Goal: Task Accomplishment & Management: Use online tool/utility

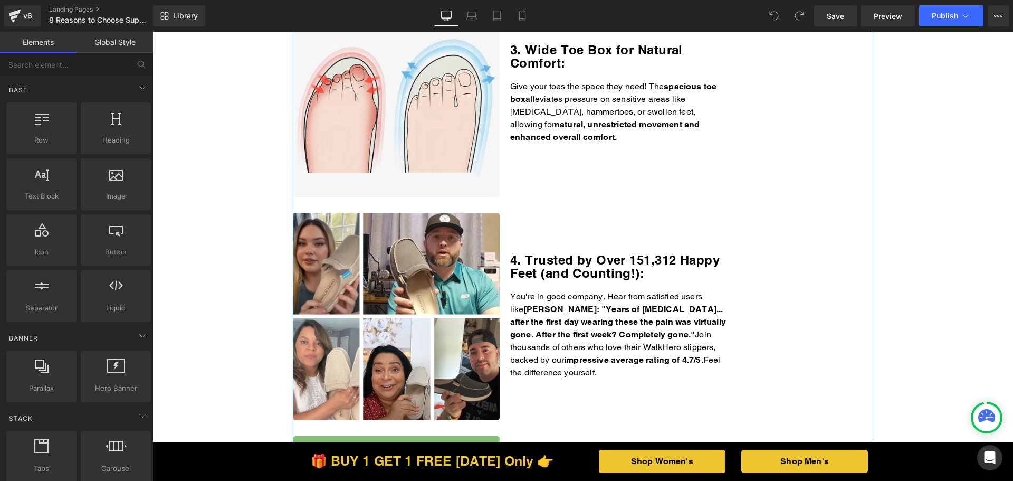
scroll to position [475, 0]
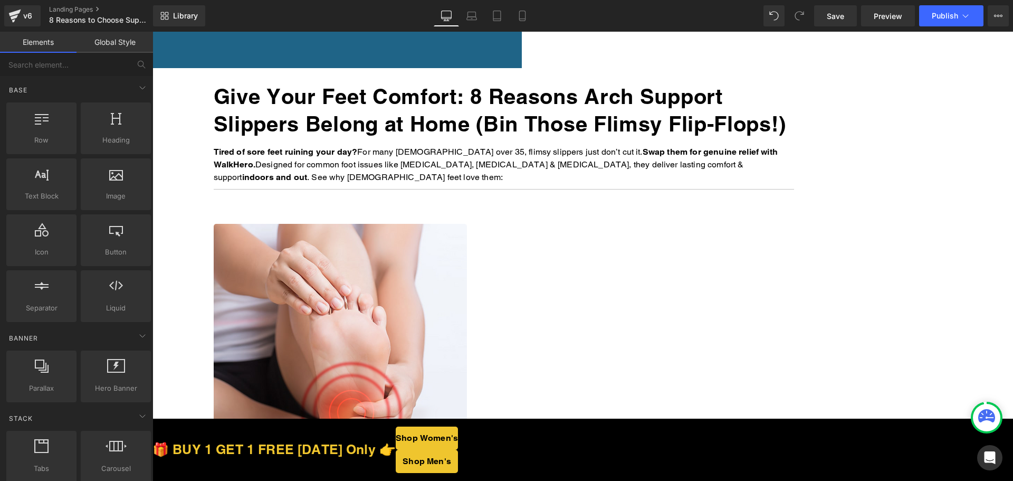
drag, startPoint x: 810, startPoint y: 412, endPoint x: 283, endPoint y: 324, distance: 533.7
click at [152, 32] on span "Button" at bounding box center [152, 32] width 0 height 0
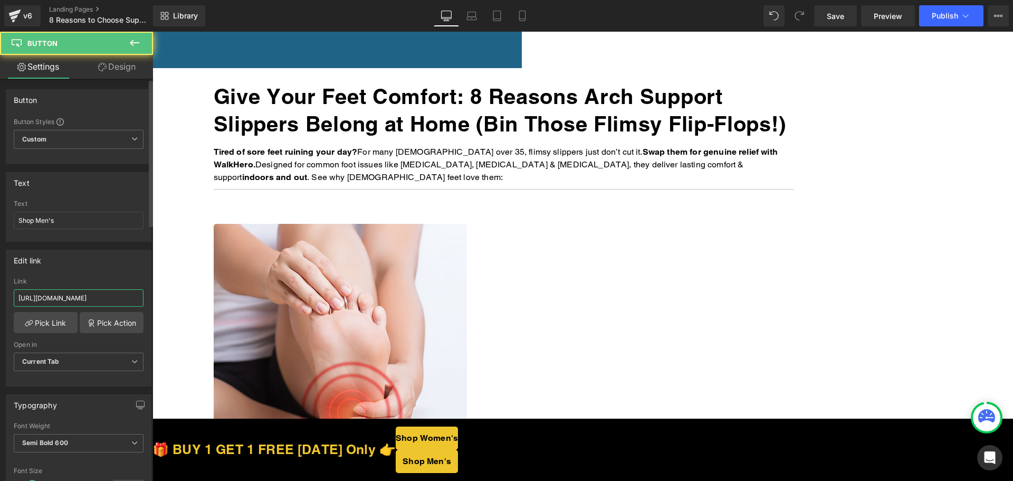
click at [102, 300] on input "[URL][DOMAIN_NAME]" at bounding box center [79, 297] width 130 height 17
paste input "[DOMAIN_NAME][URL]"
type input "[URL][DOMAIN_NAME]"
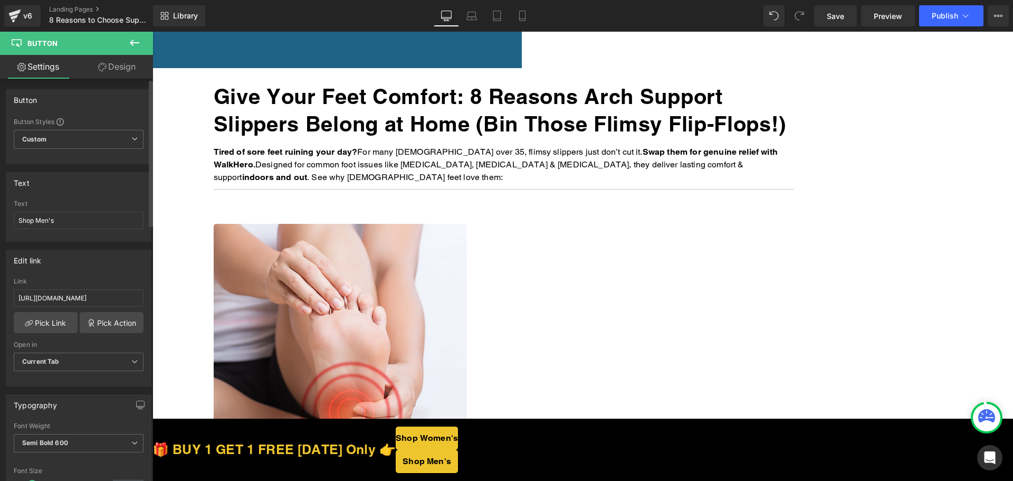
click at [99, 271] on div "Edit link [URL][DOMAIN_NAME] Link [URL][DOMAIN_NAME] Pick Link Pick Action Curr…" at bounding box center [79, 318] width 146 height 137
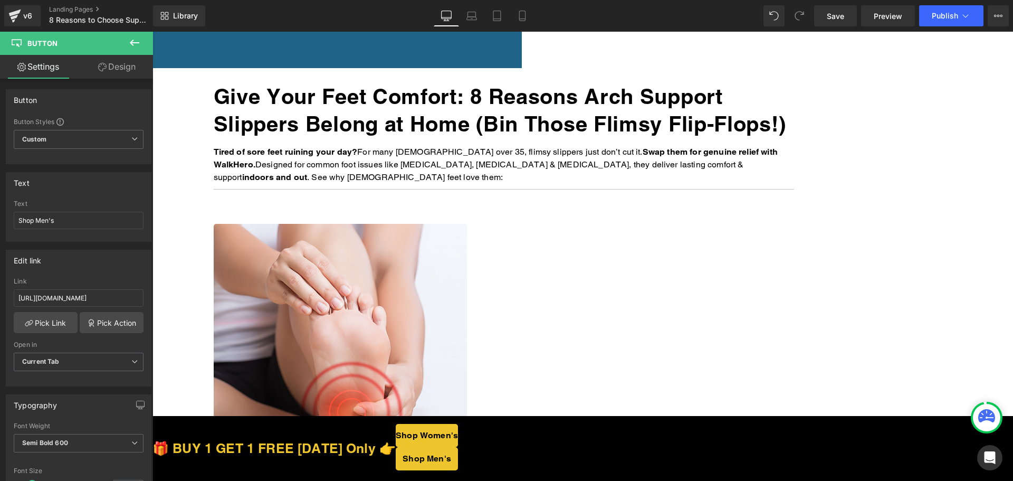
click at [152, 32] on span "Button" at bounding box center [152, 32] width 0 height 0
click at [77, 298] on input "[URL][DOMAIN_NAME]" at bounding box center [79, 297] width 130 height 17
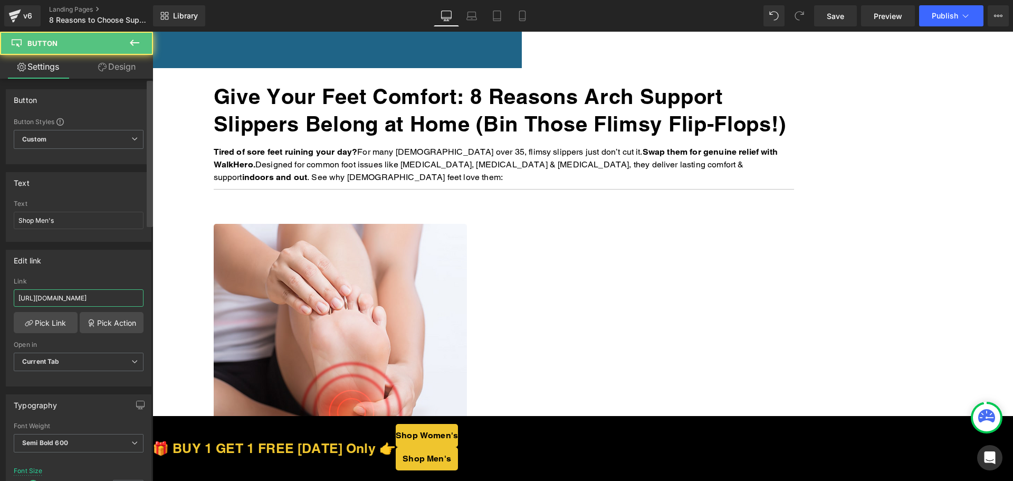
paste input "thewalkhero.com/products/mens-arch-support-slippers-buy-1-get-1-free"
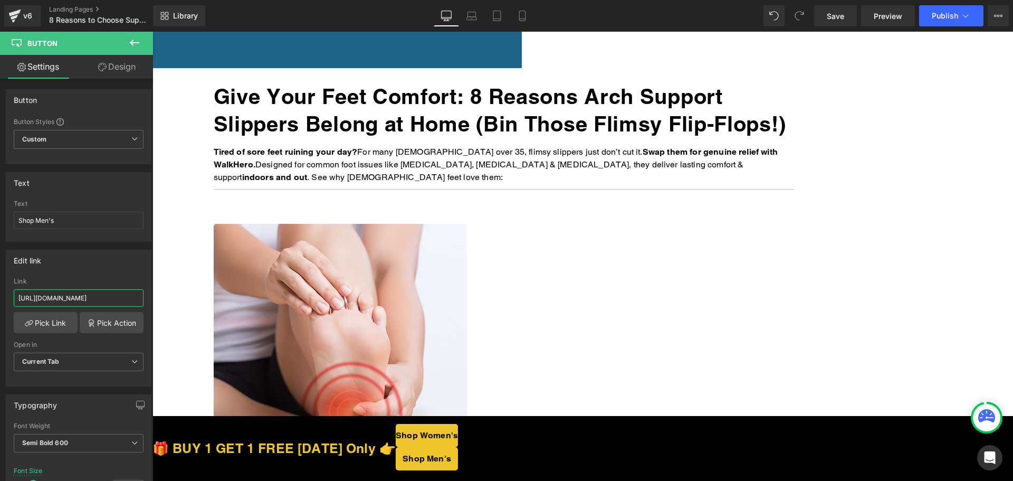
scroll to position [0, 125]
type input "https://thewalkhero.com/products/mens-arch-support-slippers-buy-1-get-1-free"
drag, startPoint x: 658, startPoint y: 462, endPoint x: 520, endPoint y: 432, distance: 141.4
click at [152, 32] on span "Button" at bounding box center [152, 32] width 0 height 0
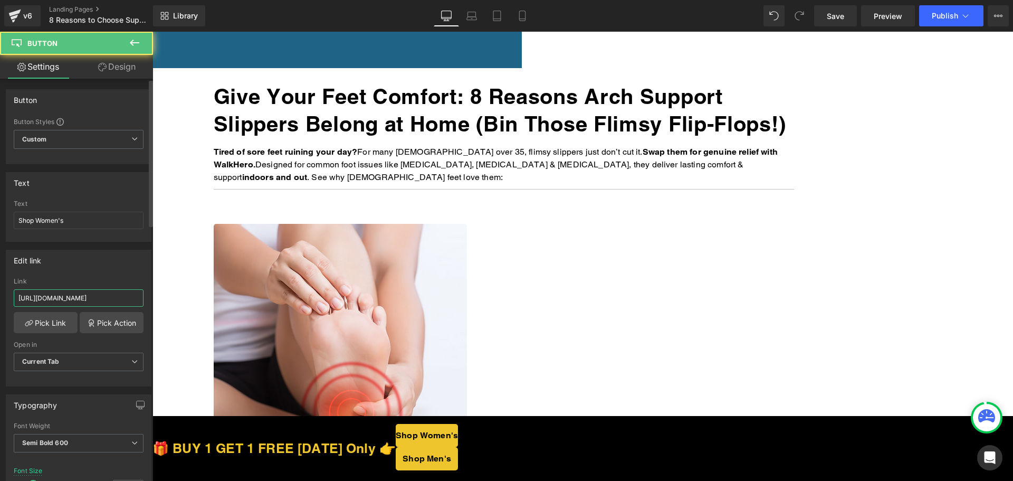
click at [83, 294] on input "https://walkhero.com/products/womens-arch-support-slippers-buy-1-get-1-free" at bounding box center [79, 297] width 130 height 17
paste input "mens-arch-support-slippers-buy-1-get-1-free-1"
type input "https://walkhero.com/products/mens-arch-support-slippers-buy-1-get-1-free-1"
click at [152, 32] on span "Button" at bounding box center [152, 32] width 0 height 0
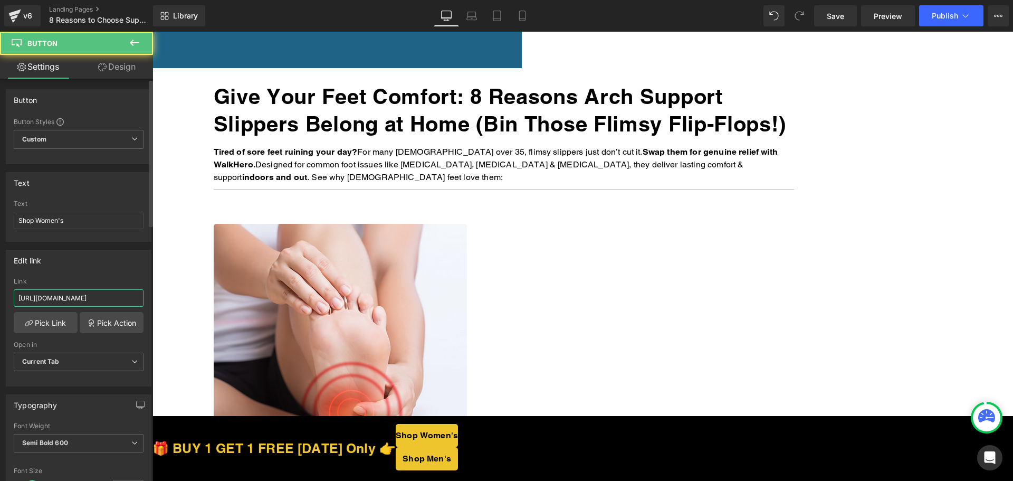
click at [98, 294] on input "https://walkhero.com/products/womens-arch-support-slippers-buy-1-get-1-free" at bounding box center [79, 297] width 130 height 17
paste input "mens-arch-support-slippers-buy-1-get-1-free-1"
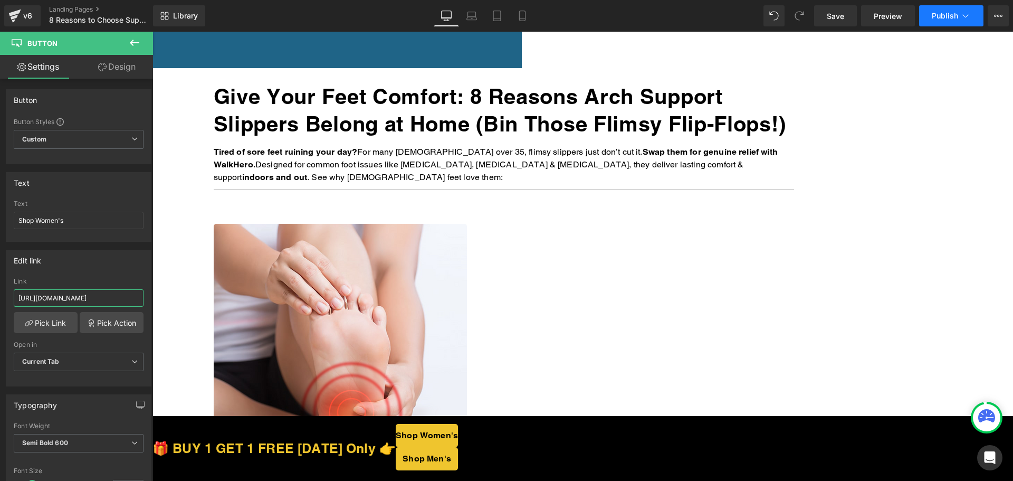
type input "https://walkhero.com/products/mens-arch-support-slippers-buy-1-get-1-free-1"
click at [971, 20] on button "Publish" at bounding box center [951, 15] width 64 height 21
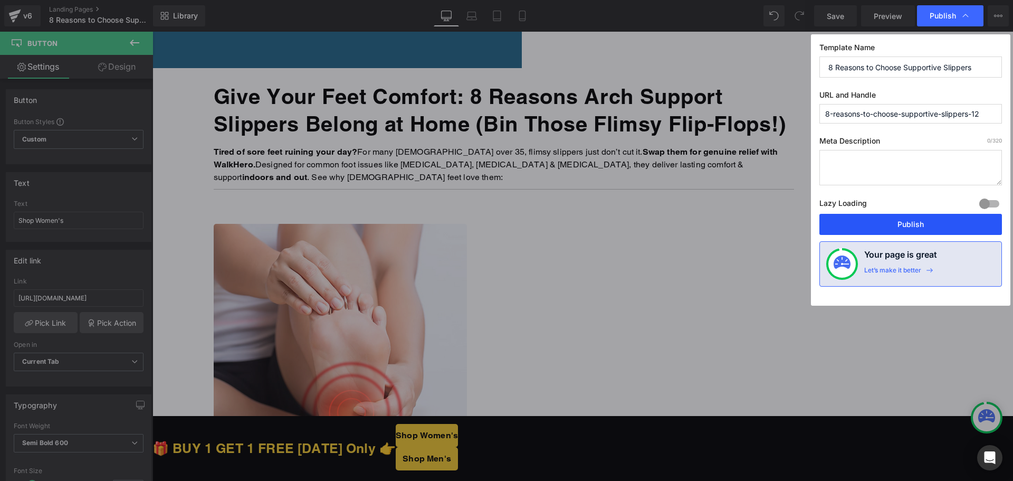
click at [921, 227] on button "Publish" at bounding box center [910, 224] width 183 height 21
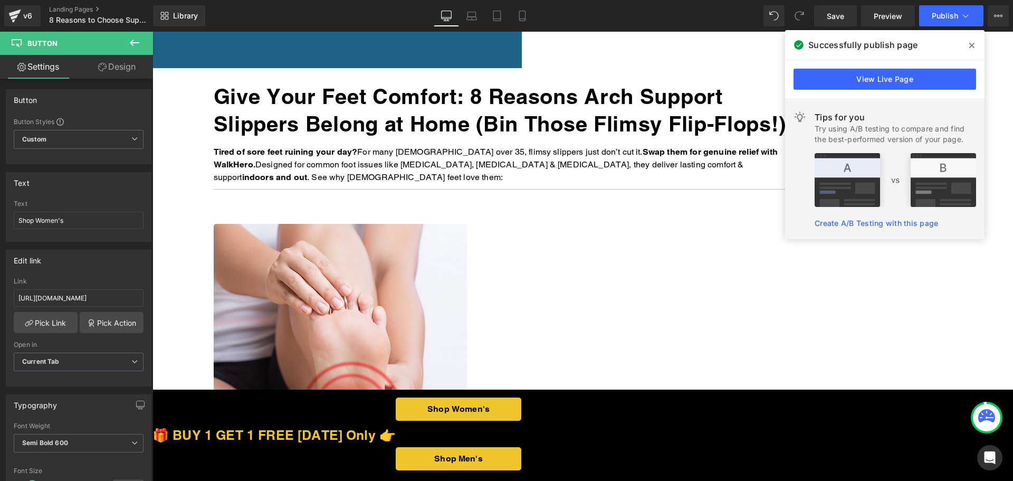
click at [152, 32] on span "Button" at bounding box center [152, 32] width 0 height 0
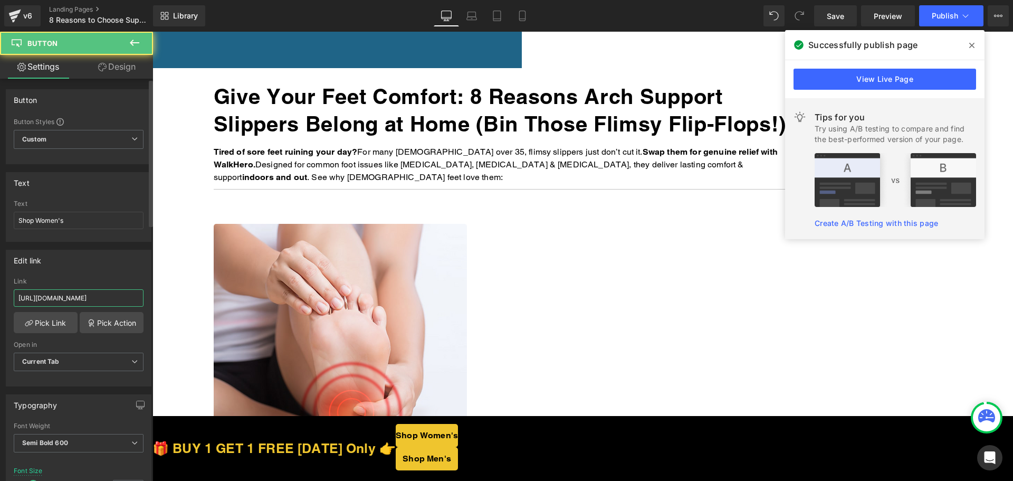
click at [78, 304] on input "https://walkhero.com/products/mens-arch-support-slippers-buy-1-get-1-free-1" at bounding box center [79, 297] width 130 height 17
paste input "thewalkhero.com/products/womens-arch-support-slippers-buy-1-get-1-free"
type input "https://thewalkhero.com/products/womens-arch-support-slippers-buy-1-get-1-free"
click at [152, 32] on span "Button" at bounding box center [152, 32] width 0 height 0
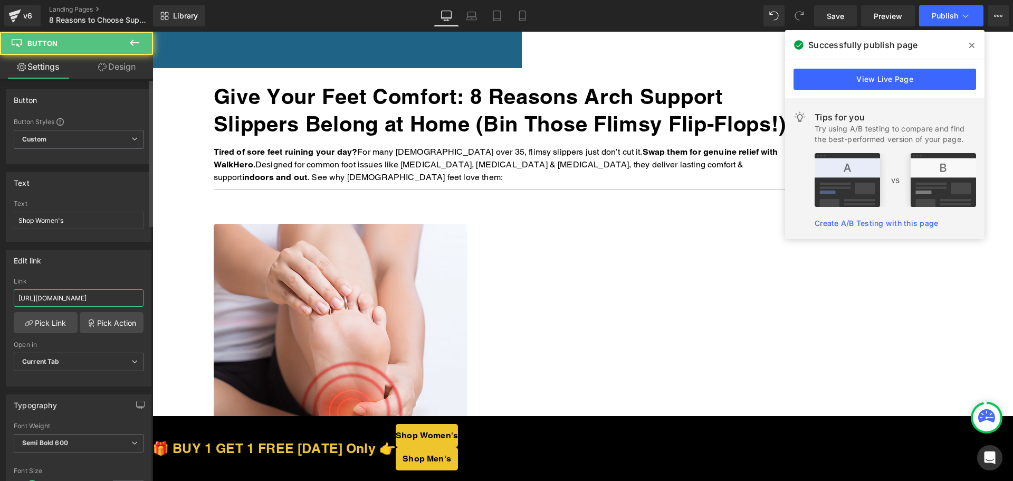
click at [82, 297] on input "https://walkhero.com/products/mens-arch-support-slippers-buy-1-get-1-free-1" at bounding box center [79, 297] width 130 height 17
paste input "thewalkhero.com/products/womens-arch-support-slippers-buy-1-get-1-free"
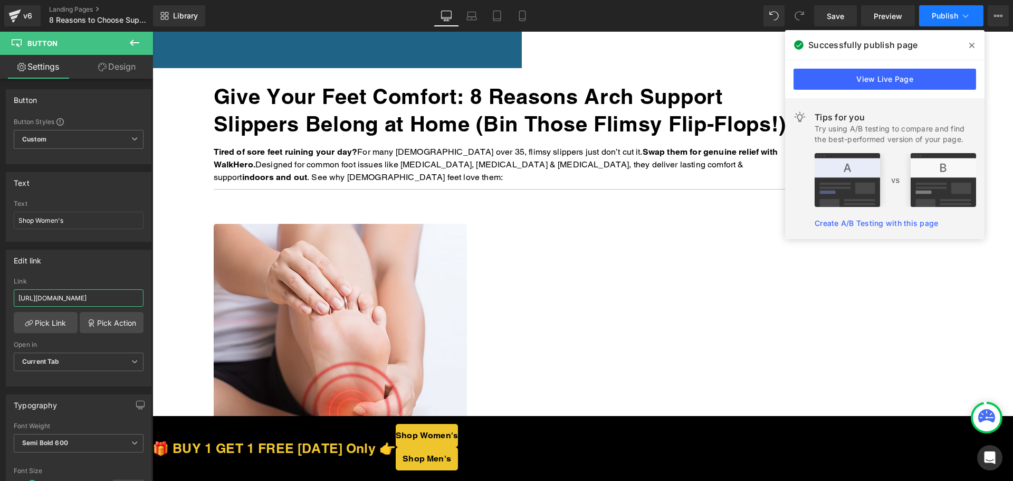
type input "https://thewalkhero.com/products/womens-arch-support-slippers-buy-1-get-1-free"
click at [953, 24] on button "Publish" at bounding box center [951, 15] width 64 height 21
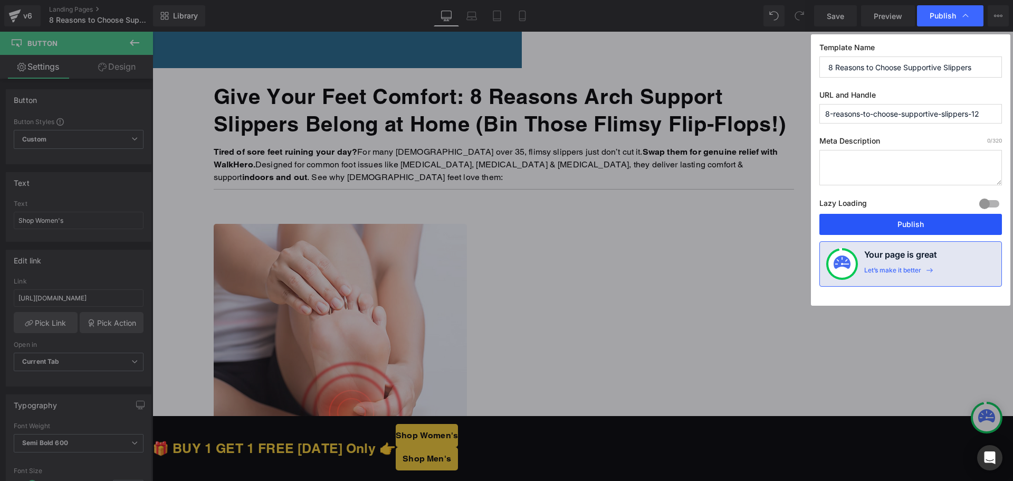
click at [905, 220] on button "Publish" at bounding box center [910, 224] width 183 height 21
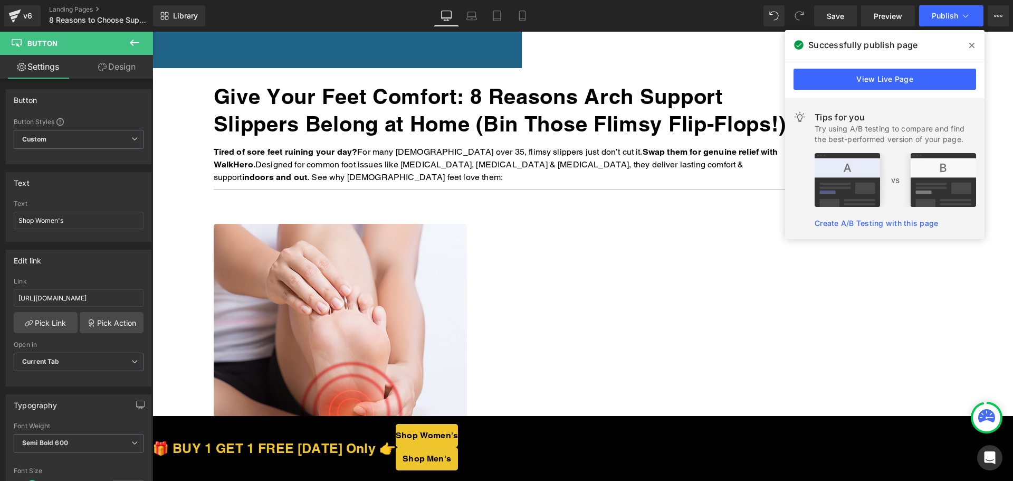
click at [152, 32] on span "Button" at bounding box center [152, 32] width 0 height 0
click at [76, 300] on input "https://thewalkhero.com/products/mens-arch-support-slippers-buy-1-get-1-free" at bounding box center [79, 297] width 130 height 17
paste input "walkhero.com/products/mens-arch-support-slippers-buy-1-get-1-free-1"
type input "https://walkhero.com/products/mens-arch-support-slippers-buy-1-get-1-free-1"
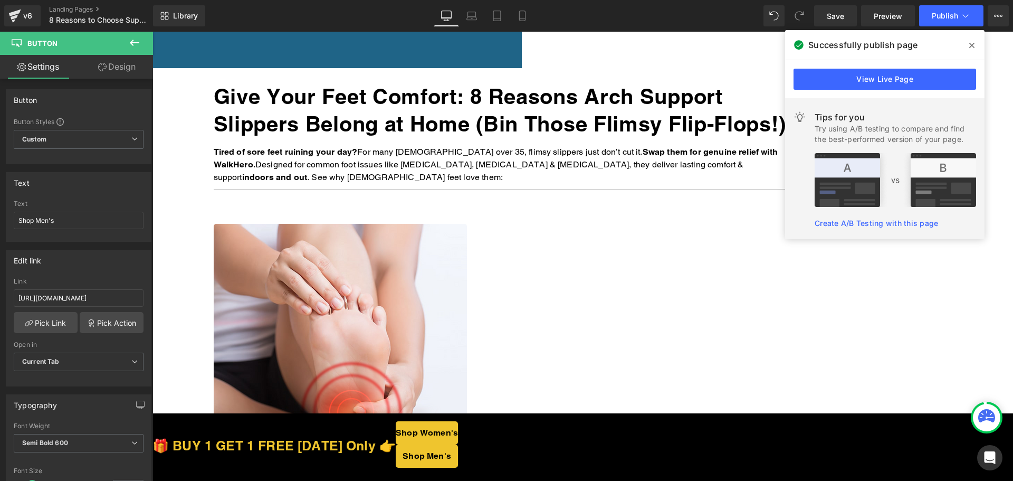
click at [152, 32] on span "Button" at bounding box center [152, 32] width 0 height 0
click at [84, 299] on input "https://thewalkhero.com/products/mens-arch-support-slippers-buy-1-get-1-free" at bounding box center [79, 297] width 130 height 17
paste input "walkhero.com/products/mens-arch-support-slippers-buy-1-get-1-free-1"
type input "https://walkhero.com/products/mens-arch-support-slippers-buy-1-get-1-free-1"
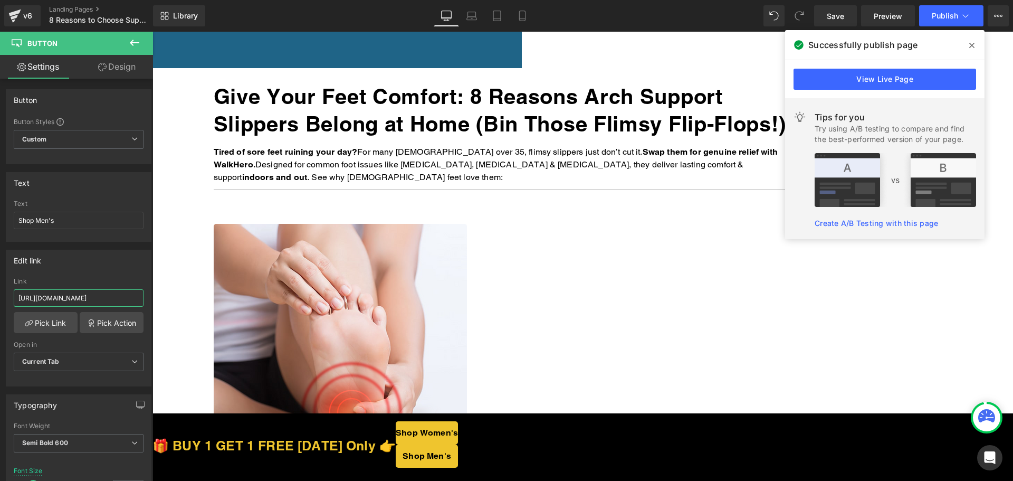
drag, startPoint x: 660, startPoint y: 461, endPoint x: 327, endPoint y: 370, distance: 345.2
click at [152, 32] on span "Button" at bounding box center [152, 32] width 0 height 0
click at [79, 297] on input "https://thewalkhero.com/products/womens-arch-support-slippers-buy-1-get-1-free" at bounding box center [79, 297] width 130 height 17
paste input "text"
type input "https://walkhero.com/products/womens-arch-support-slippers-buy-1-get-1-free"
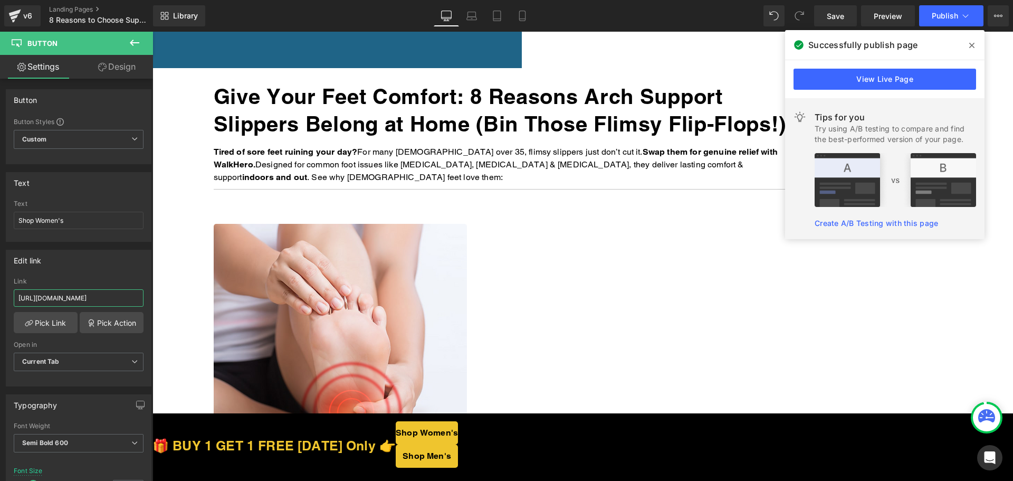
scroll to position [0, 125]
click at [152, 32] on span "Button" at bounding box center [152, 32] width 0 height 0
click at [82, 304] on input "https://thewalkhero.com/products/womens-arch-support-slippers-buy-1-get-1-free" at bounding box center [79, 297] width 130 height 17
paste input "text"
type input "https://walkhero.com/products/womens-arch-support-slippers-buy-1-get-1-free"
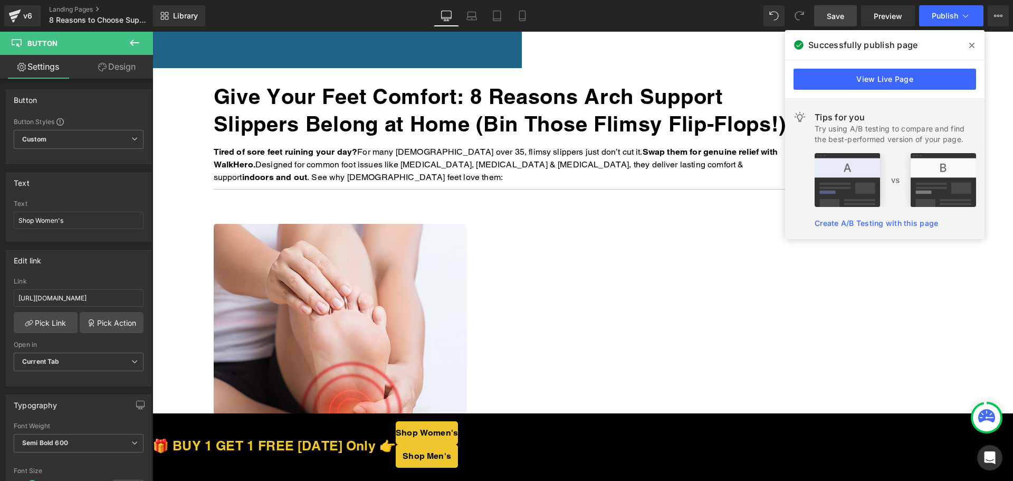
click at [827, 11] on span "Save" at bounding box center [835, 16] width 17 height 11
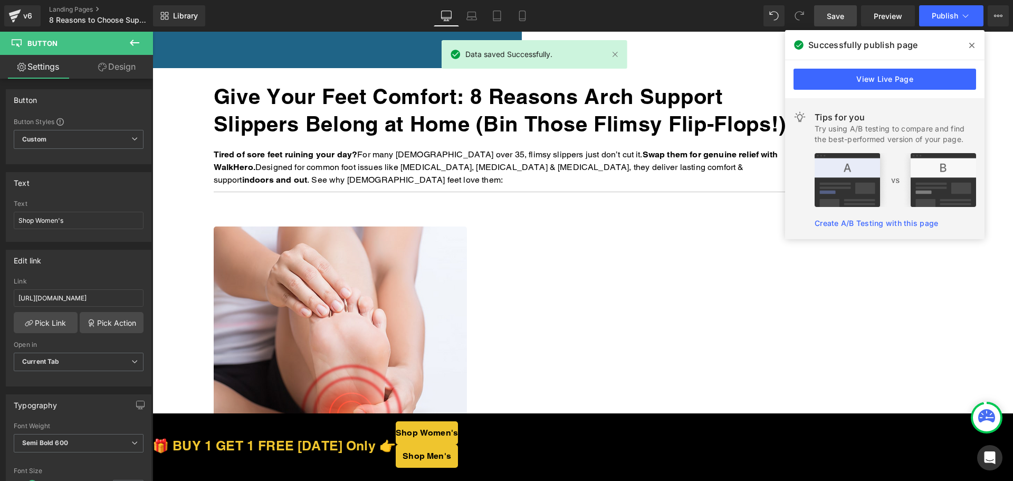
click at [152, 32] on span "Button" at bounding box center [152, 32] width 0 height 0
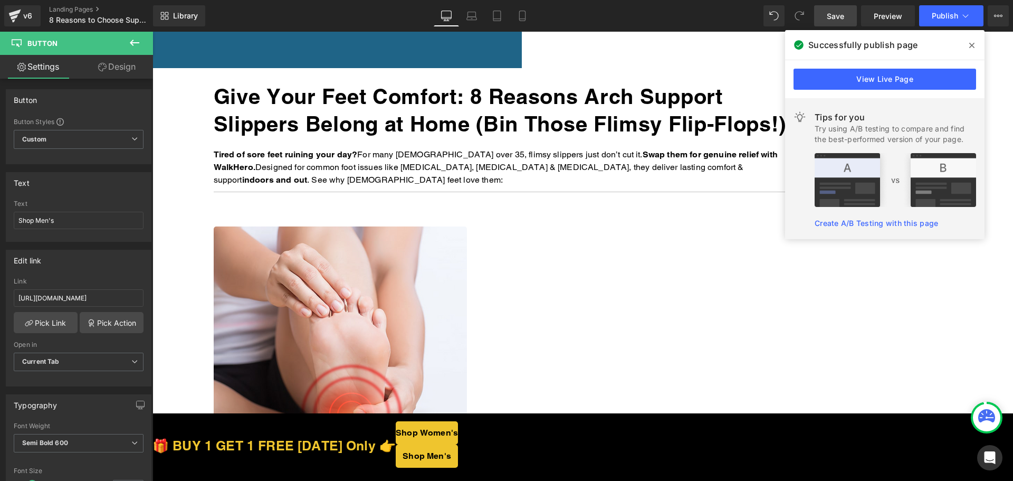
click at [152, 32] on span "Button" at bounding box center [152, 32] width 0 height 0
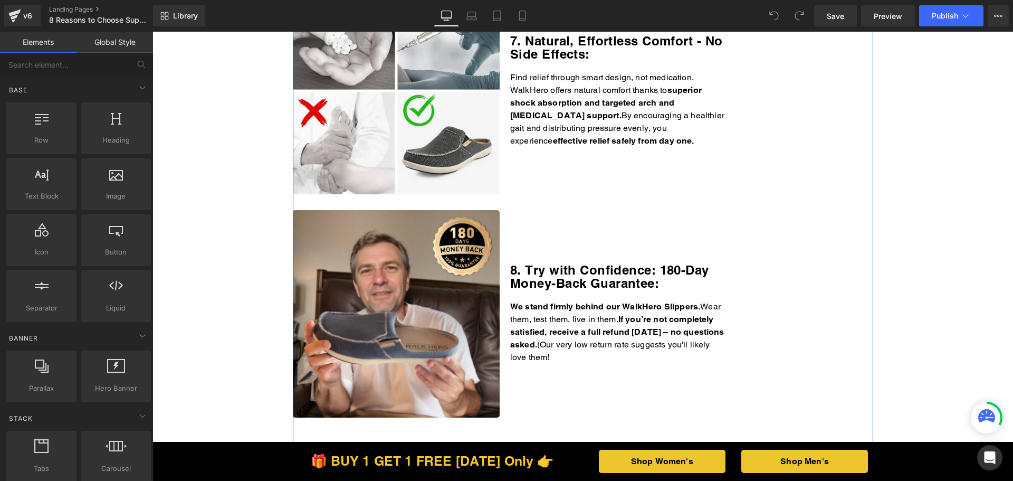
scroll to position [1847, 0]
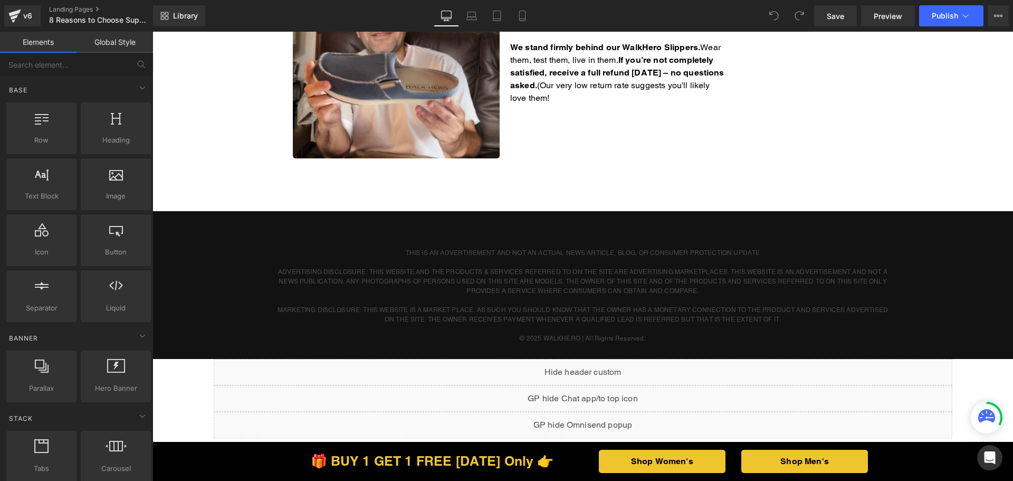
click at [613, 86] on p "We stand firmly behind our WalkHero Slippers. Wear them, test them, live in the…" at bounding box center [619, 72] width 218 height 63
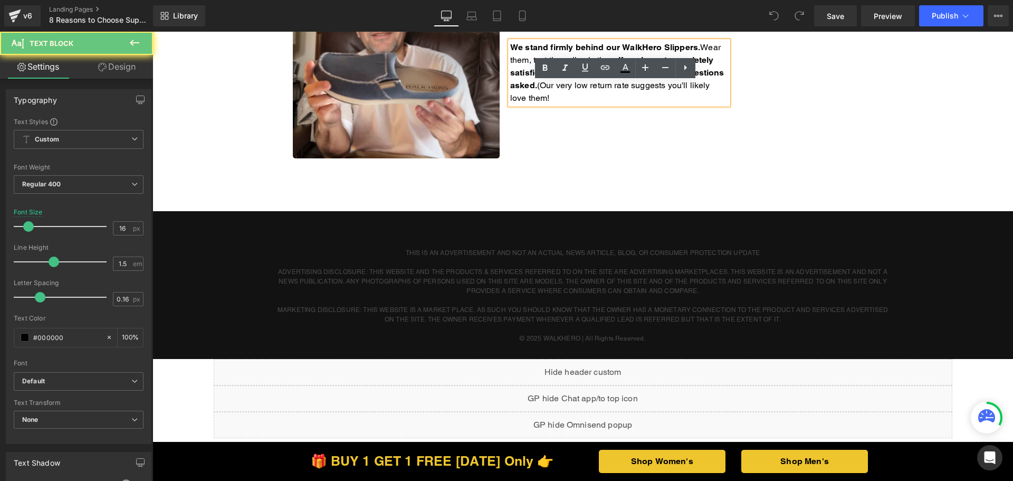
click at [619, 85] on p "We stand firmly behind our WalkHero Slippers. Wear them, test them, live in the…" at bounding box center [619, 72] width 218 height 63
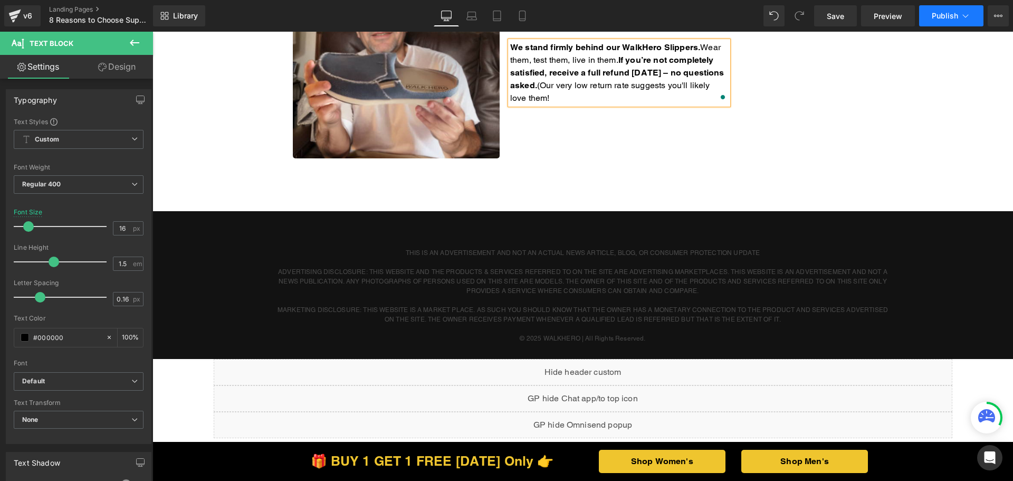
click at [954, 15] on span "Publish" at bounding box center [945, 16] width 26 height 8
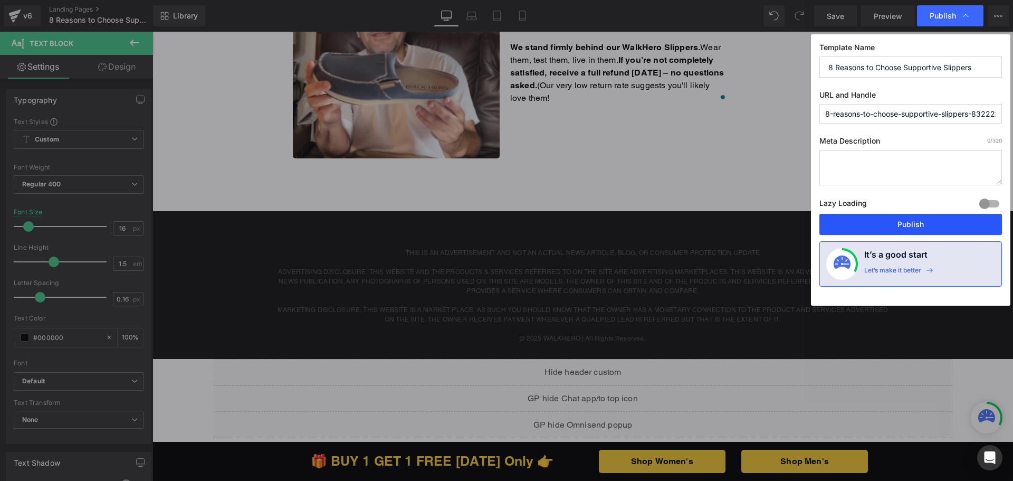
click at [894, 222] on button "Publish" at bounding box center [910, 224] width 183 height 21
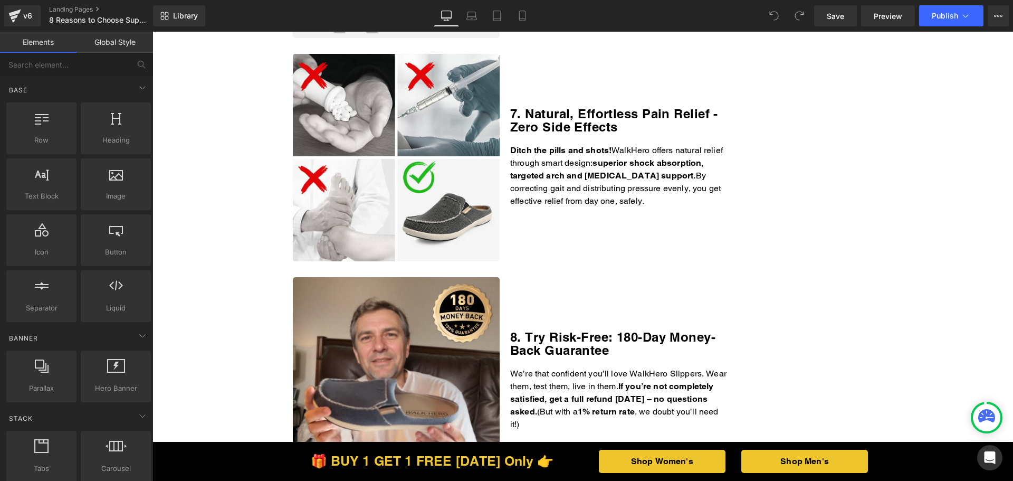
scroll to position [1741, 0]
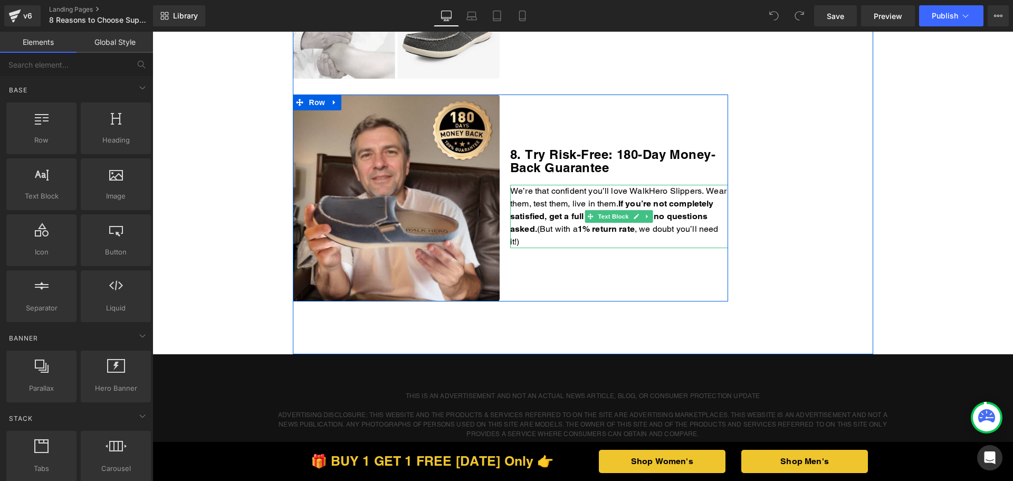
click at [602, 228] on p "We’re that confident you’ll love WalkHero Slippers. Wear them, test them, live …" at bounding box center [619, 216] width 218 height 63
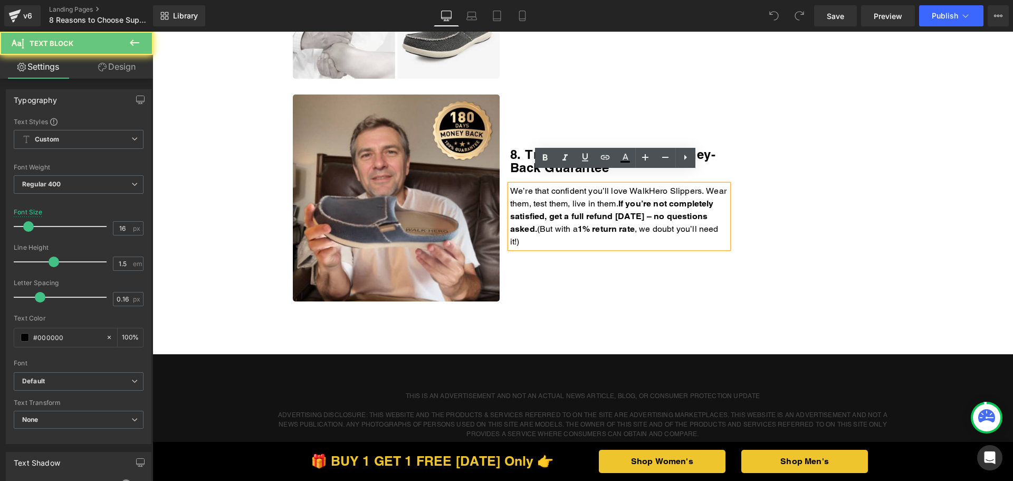
click at [581, 226] on p "We’re that confident you’ll love WalkHero Slippers. Wear them, test them, live …" at bounding box center [619, 216] width 218 height 63
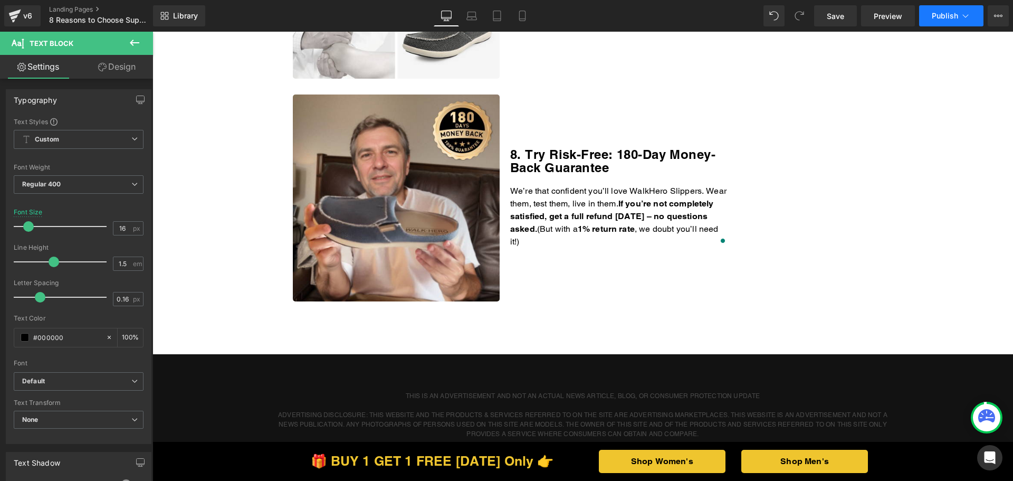
click at [934, 13] on span "Publish" at bounding box center [945, 16] width 26 height 8
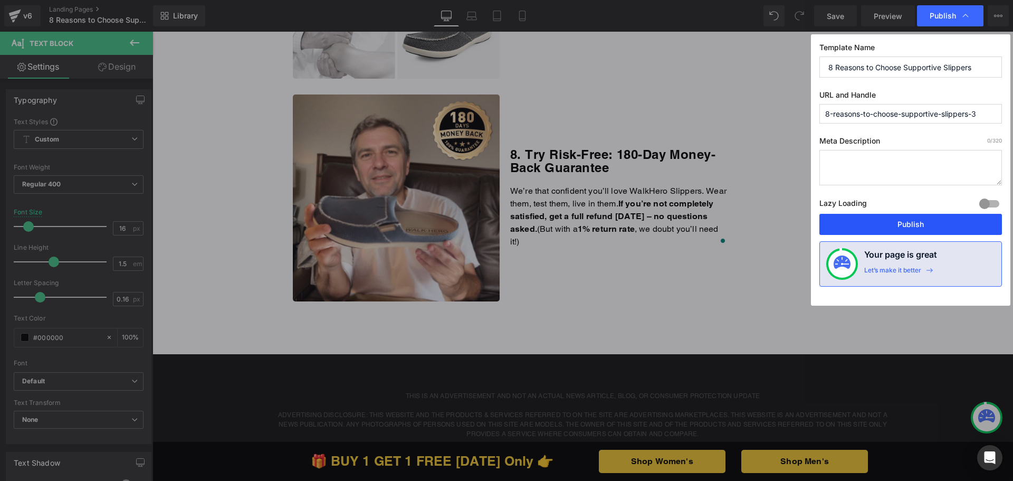
click at [887, 225] on button "Publish" at bounding box center [910, 224] width 183 height 21
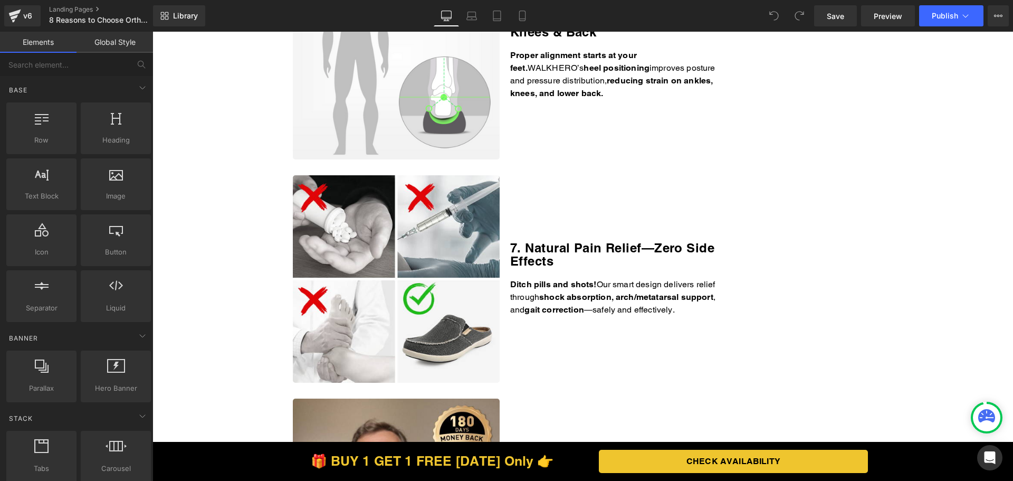
scroll to position [1794, 0]
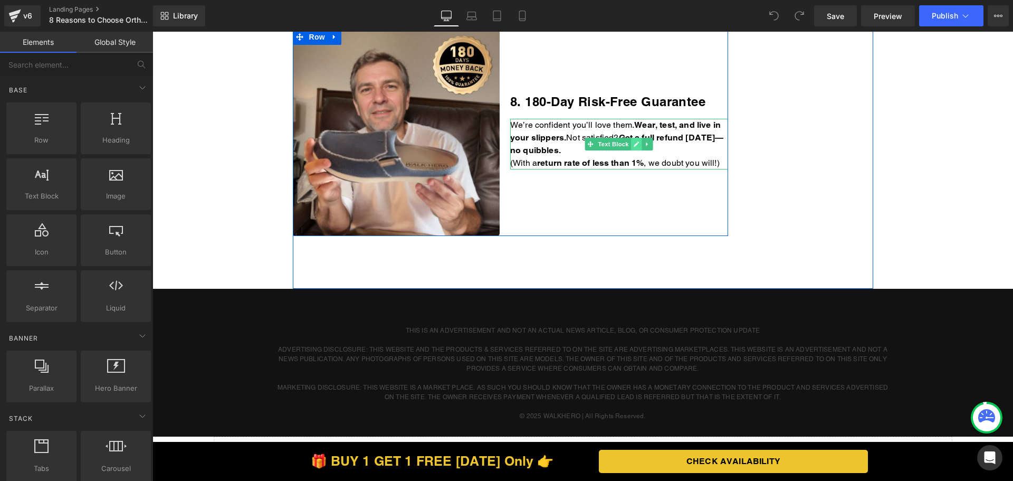
click at [634, 146] on icon at bounding box center [637, 144] width 6 height 6
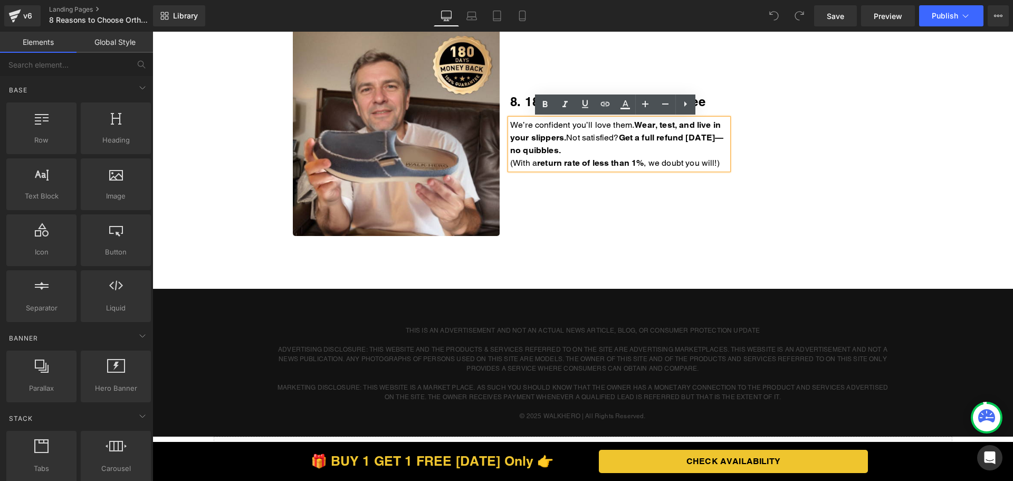
click at [628, 150] on p "We’re confident you’ll love them. Wear, test, and live in your slippers. Not sa…" at bounding box center [619, 138] width 218 height 38
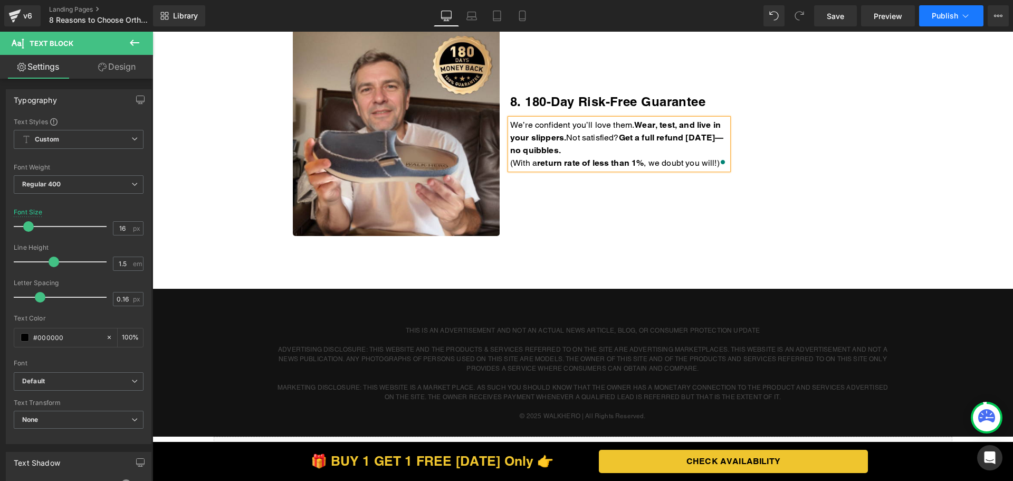
click at [943, 21] on button "Publish" at bounding box center [951, 15] width 64 height 21
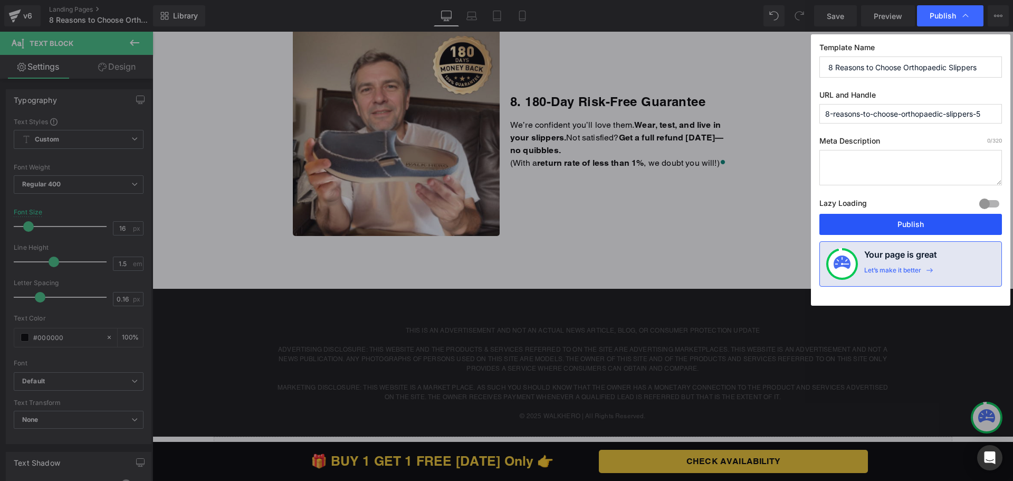
click at [898, 224] on button "Publish" at bounding box center [910, 224] width 183 height 21
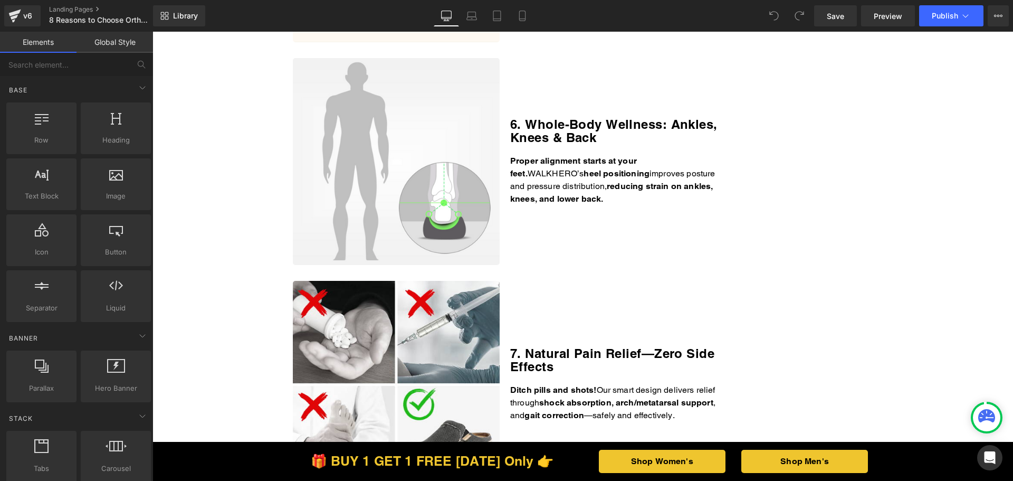
scroll to position [1794, 0]
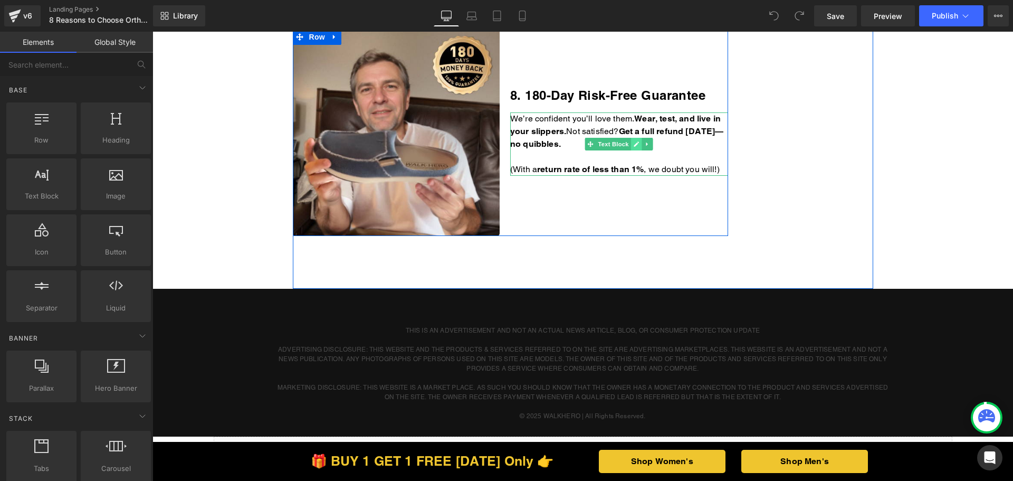
click at [636, 144] on link at bounding box center [636, 144] width 11 height 13
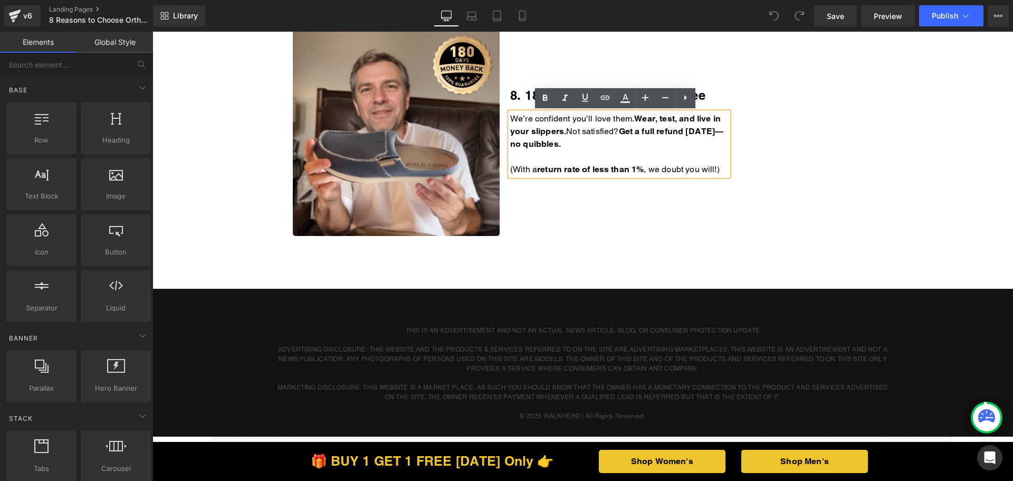
click at [625, 144] on p "We’re confident you’ll love them. Wear, test, and live in your slippers. Not sa…" at bounding box center [619, 131] width 218 height 38
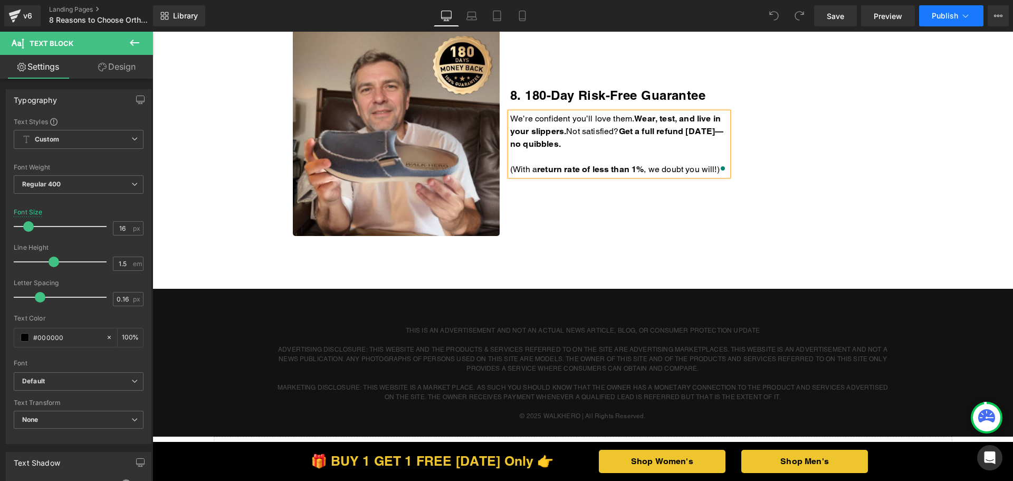
click at [933, 22] on button "Publish" at bounding box center [951, 15] width 64 height 21
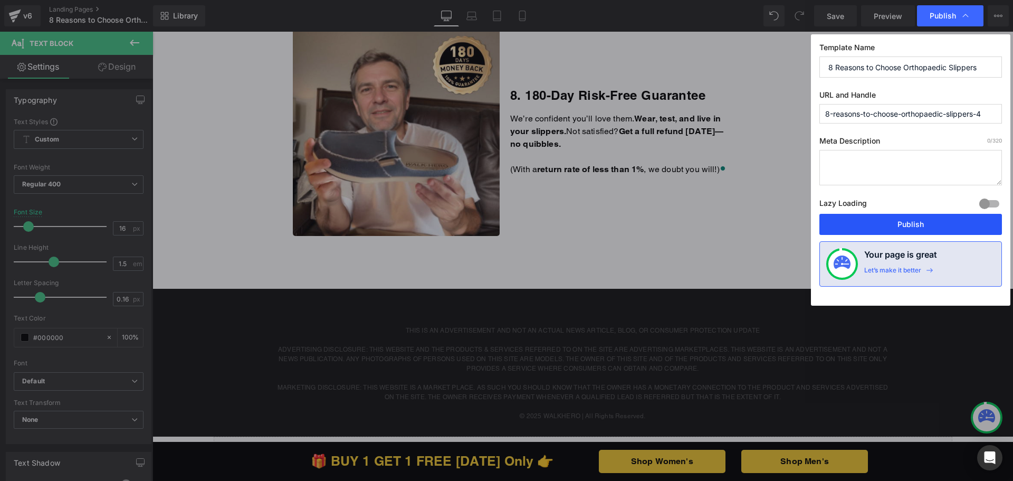
click at [894, 218] on button "Publish" at bounding box center [910, 224] width 183 height 21
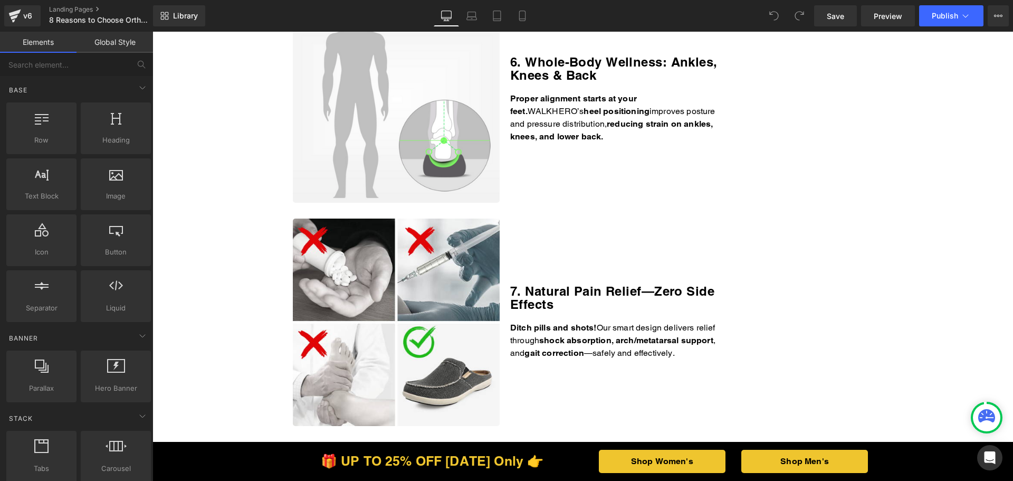
scroll to position [1688, 0]
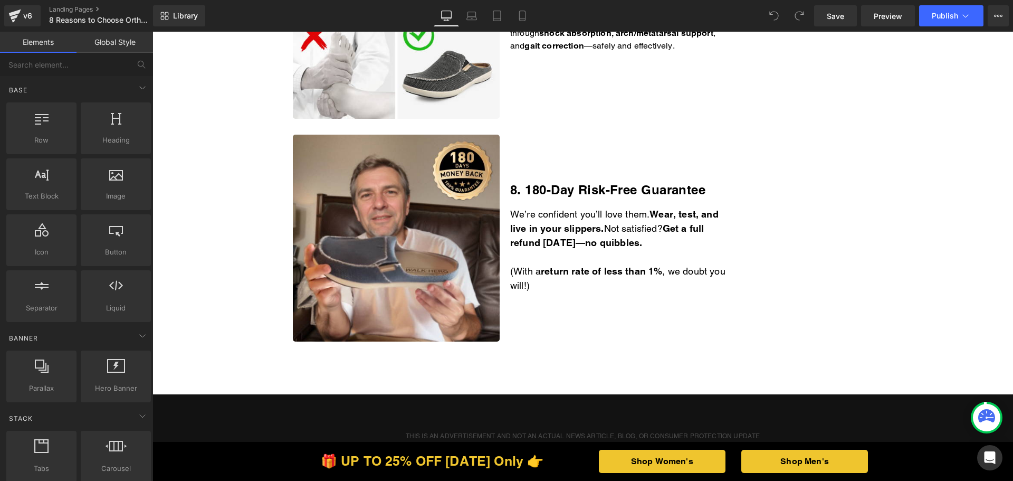
click at [584, 284] on p "(With a return rate of less than 1% , we doubt you will!)" at bounding box center [619, 278] width 218 height 28
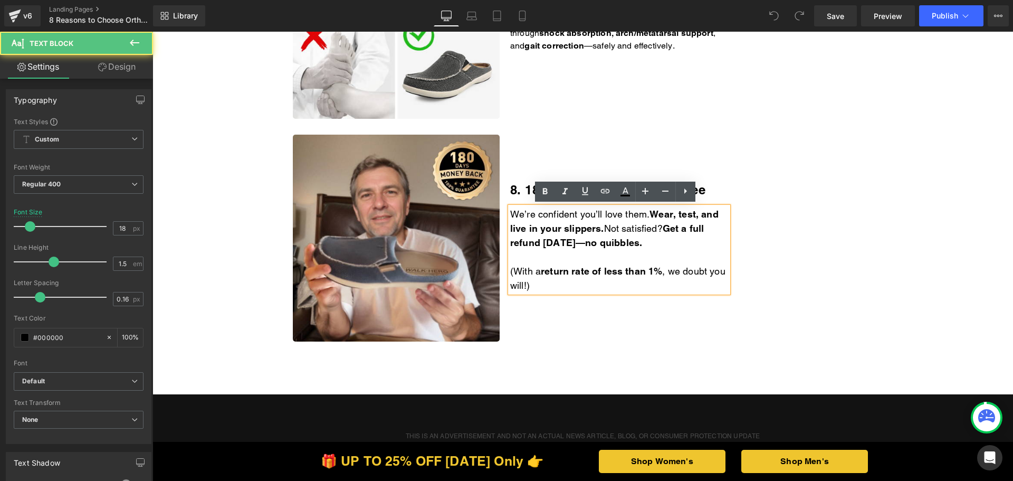
click at [574, 284] on p "(With a return rate of less than 1% , we doubt you will!)" at bounding box center [619, 278] width 218 height 28
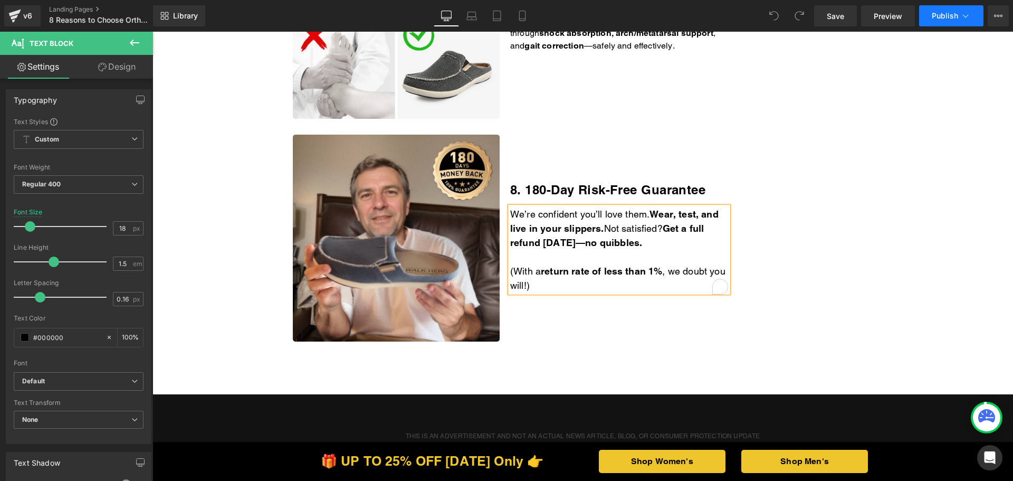
click at [946, 14] on span "Publish" at bounding box center [945, 16] width 26 height 8
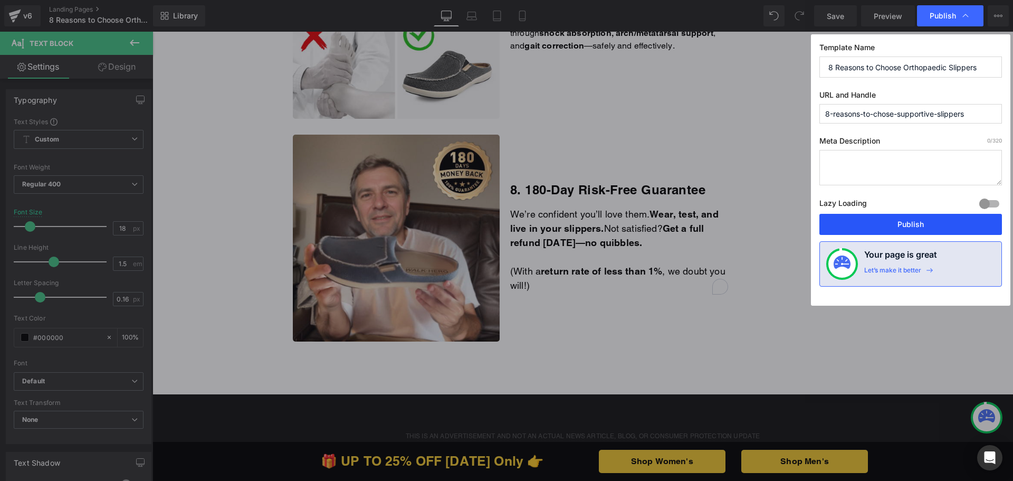
click at [882, 225] on button "Publish" at bounding box center [910, 224] width 183 height 21
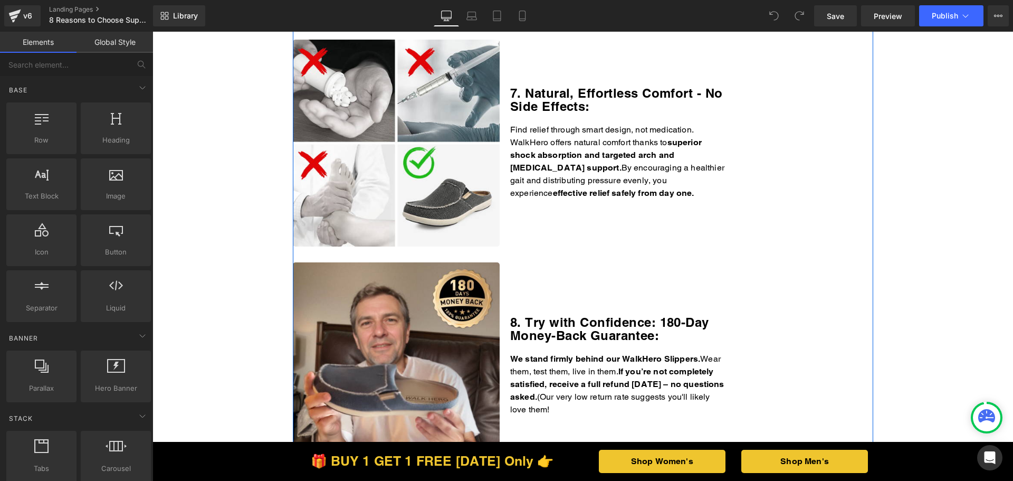
scroll to position [1741, 0]
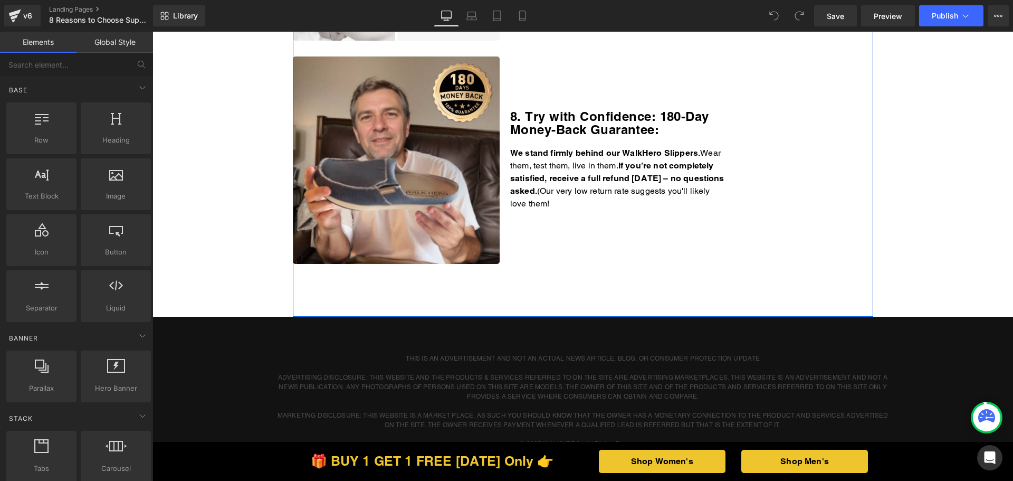
click at [608, 194] on p "We stand firmly behind our WalkHero Slippers. Wear them, test them, live in the…" at bounding box center [619, 178] width 218 height 63
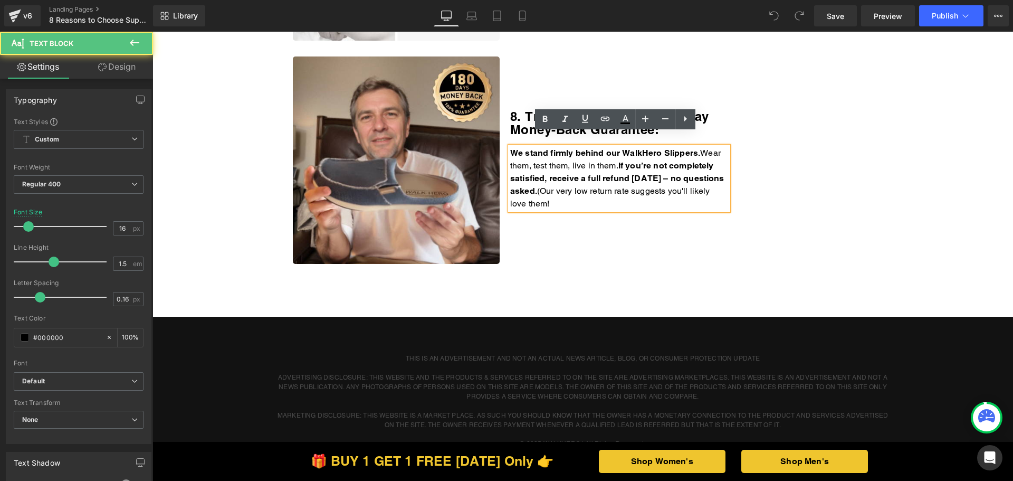
click at [610, 189] on p "We stand firmly behind our WalkHero Slippers. Wear them, test them, live in the…" at bounding box center [619, 178] width 218 height 63
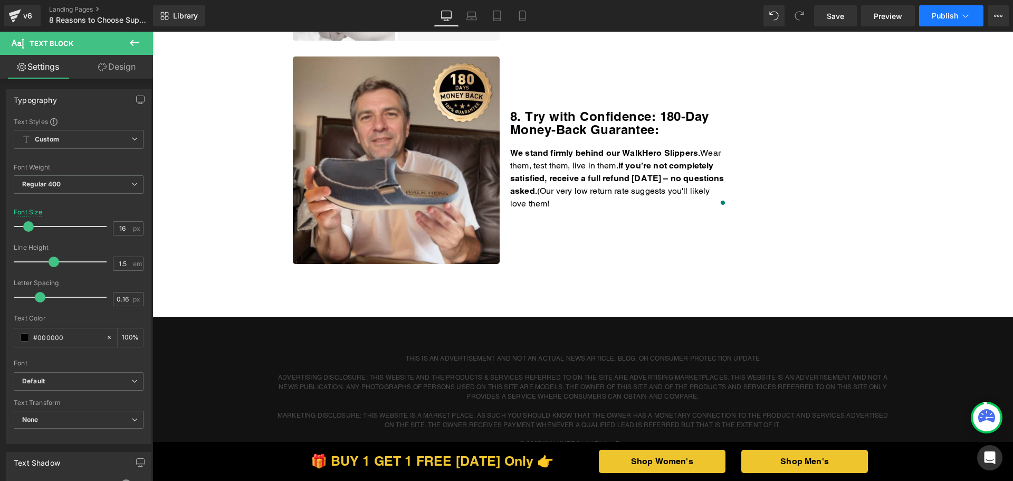
click at [953, 9] on button "Publish" at bounding box center [951, 15] width 64 height 21
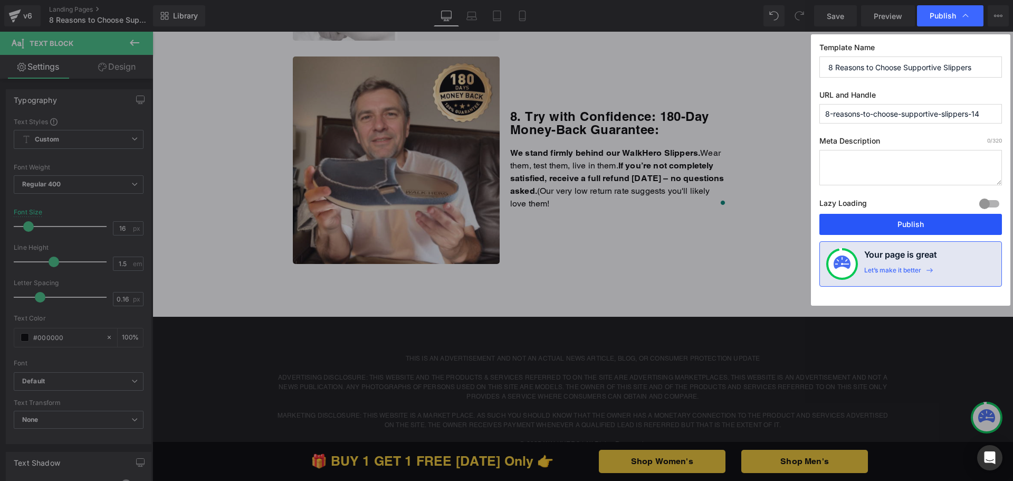
click at [891, 228] on button "Publish" at bounding box center [910, 224] width 183 height 21
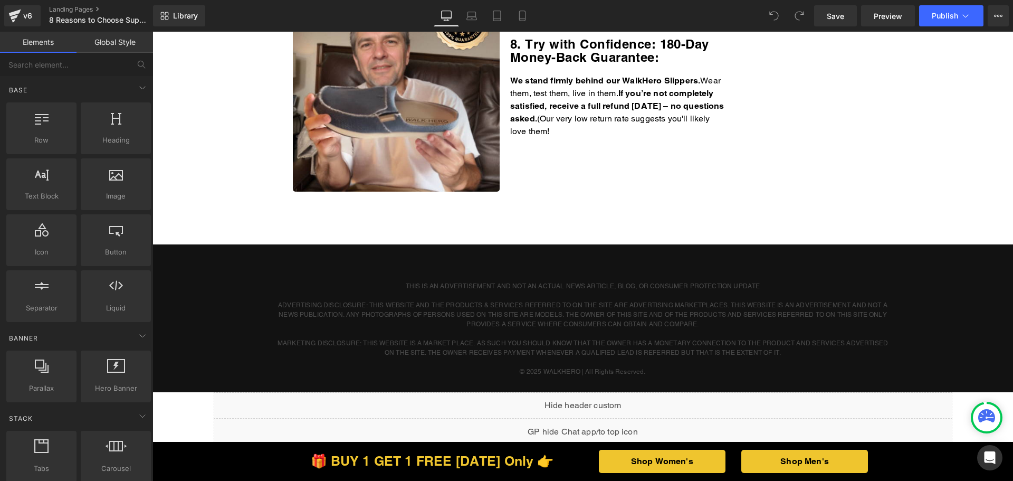
scroll to position [1847, 0]
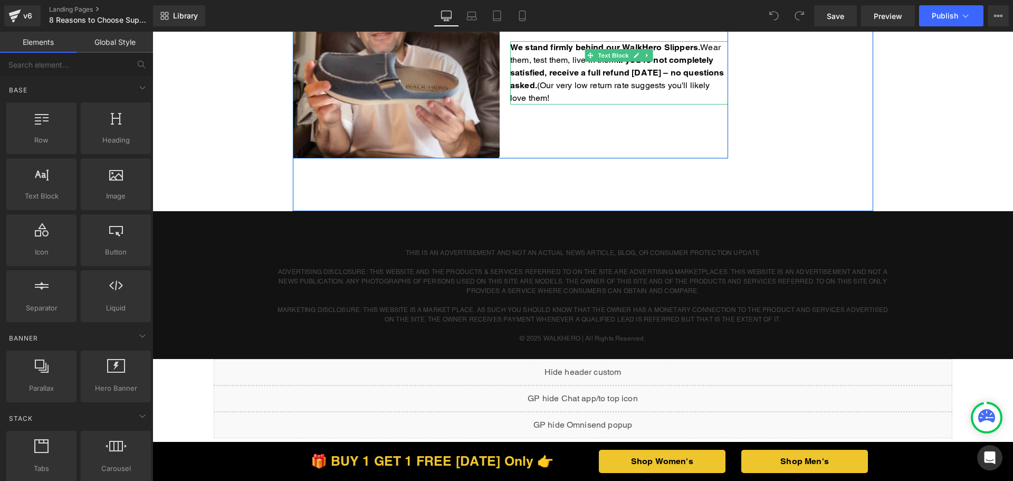
click at [616, 86] on p "We stand firmly behind our WalkHero Slippers. Wear them, test them, live in the…" at bounding box center [619, 72] width 218 height 63
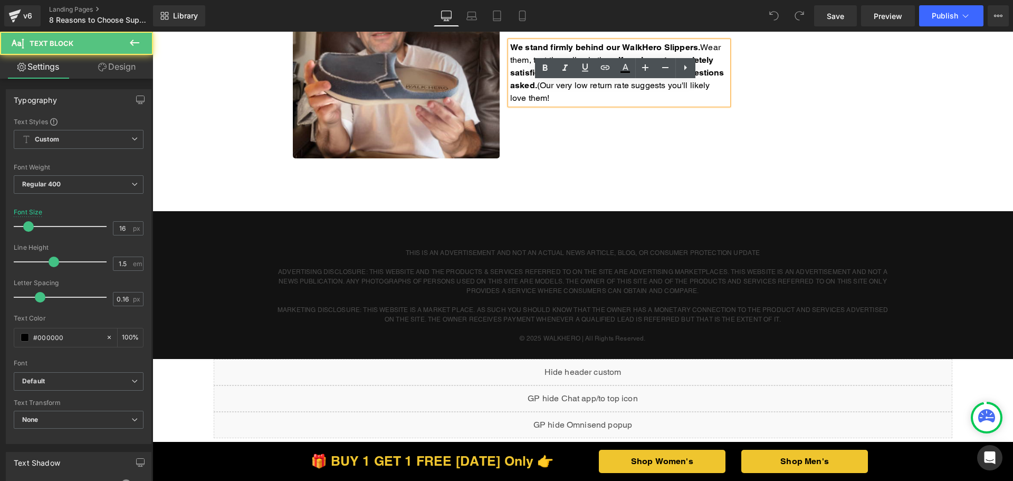
click at [610, 83] on p "We stand firmly behind our WalkHero Slippers. Wear them, test them, live in the…" at bounding box center [619, 72] width 218 height 63
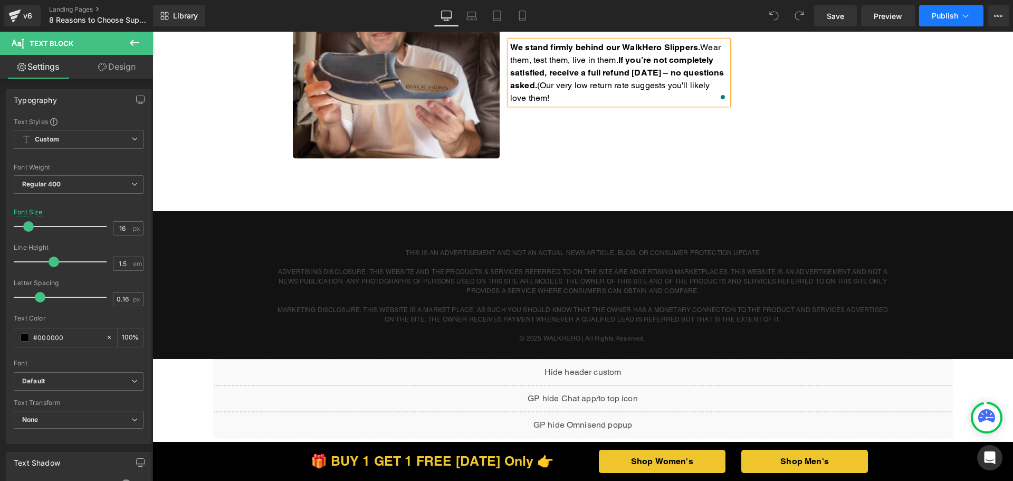
click at [944, 20] on button "Publish" at bounding box center [951, 15] width 64 height 21
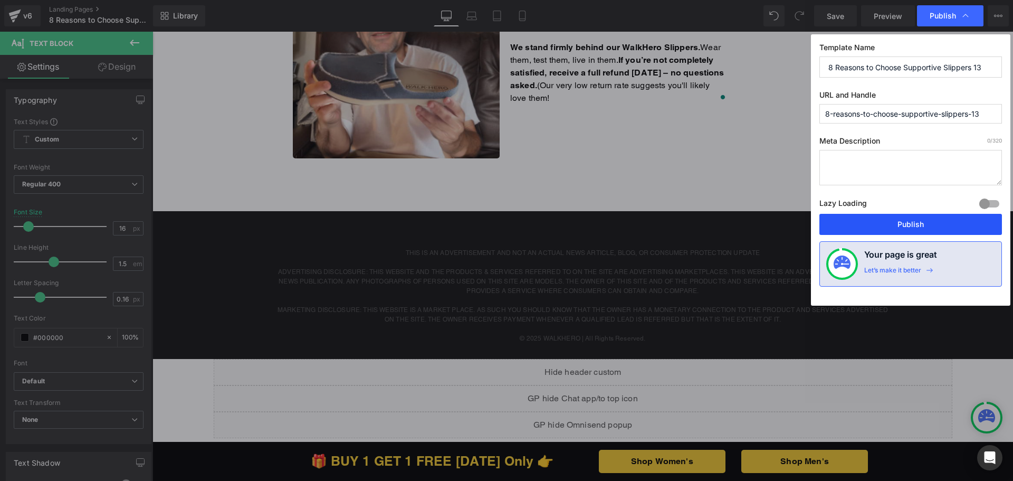
click at [884, 224] on button "Publish" at bounding box center [910, 224] width 183 height 21
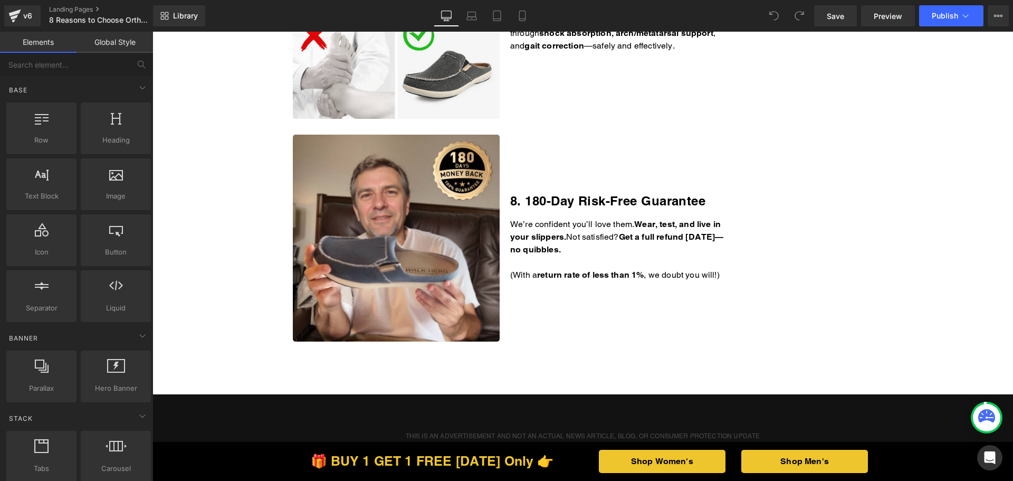
scroll to position [1794, 0]
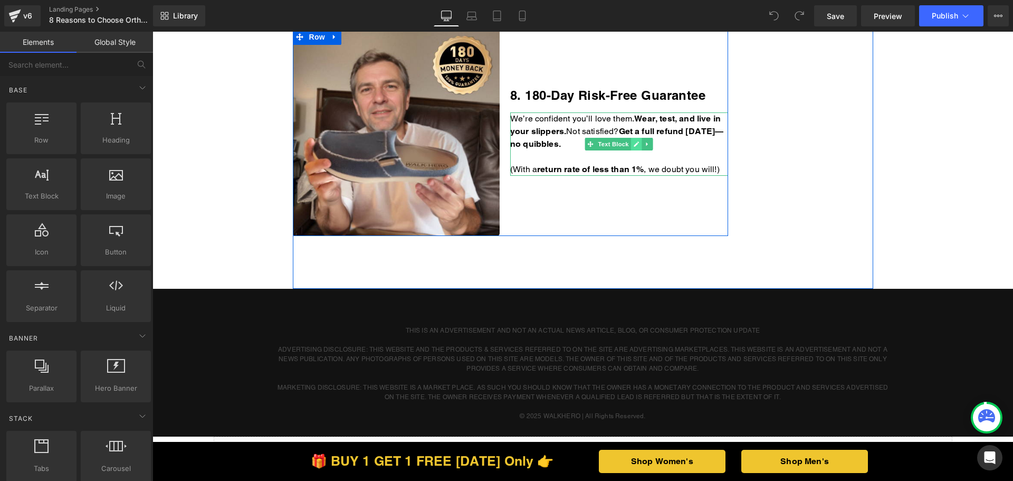
click at [634, 146] on icon at bounding box center [637, 144] width 6 height 6
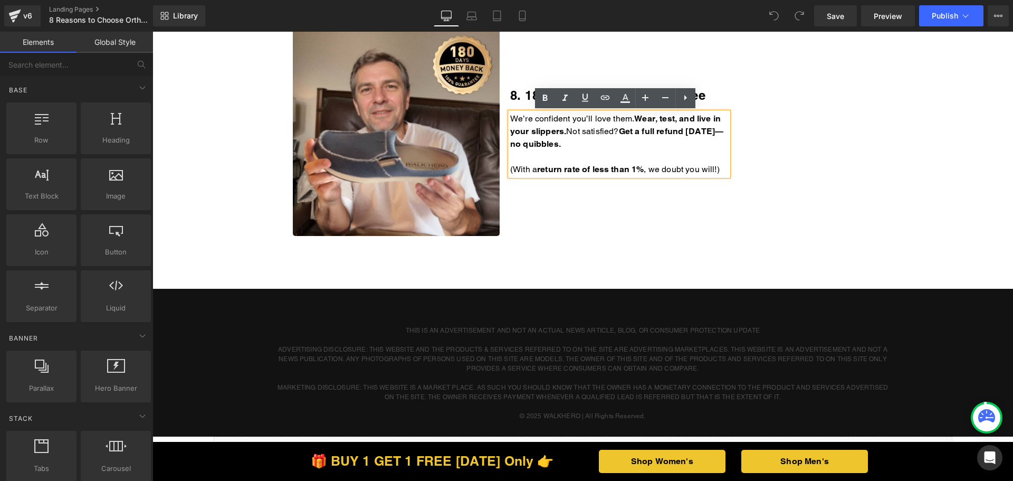
click at [625, 147] on p "We’re confident you’ll love them. Wear, test, and live in your slippers. Not sa…" at bounding box center [619, 131] width 218 height 38
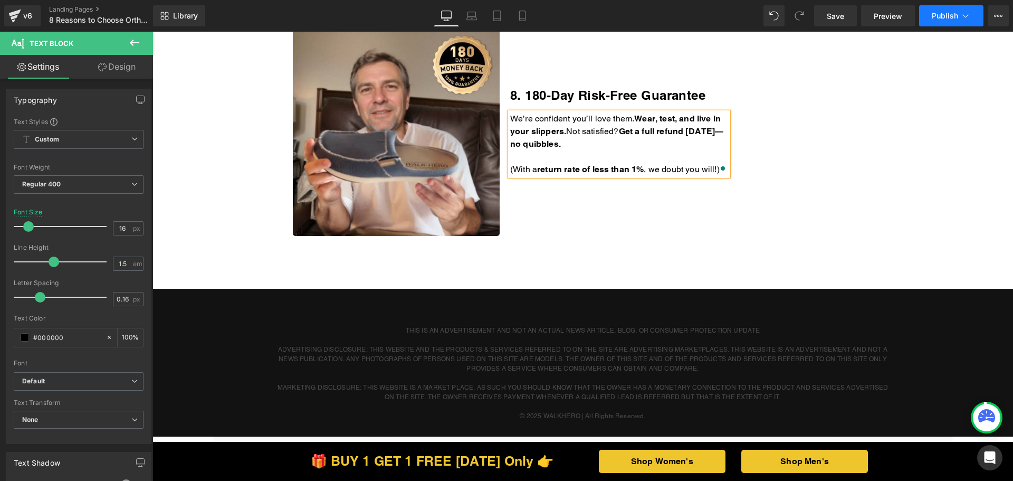
click at [954, 17] on span "Publish" at bounding box center [945, 16] width 26 height 8
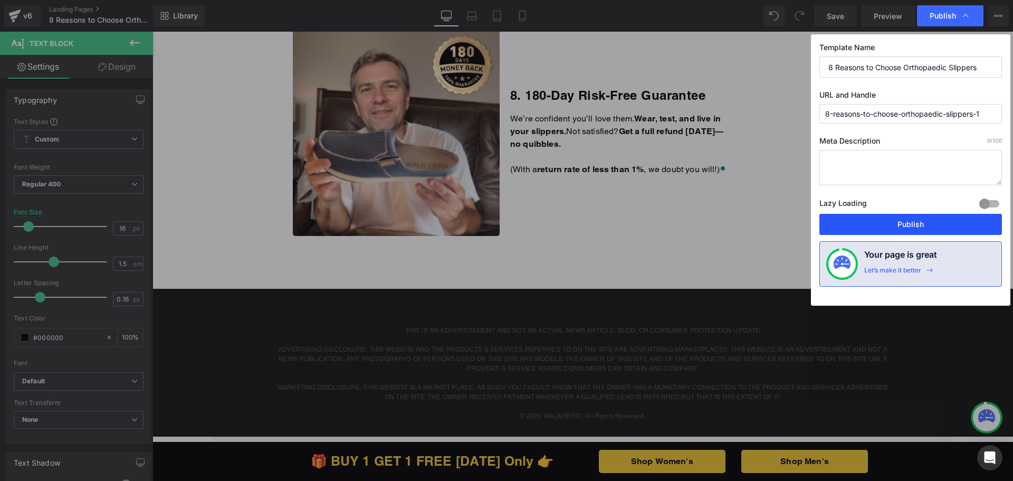
click at [869, 225] on button "Publish" at bounding box center [910, 224] width 183 height 21
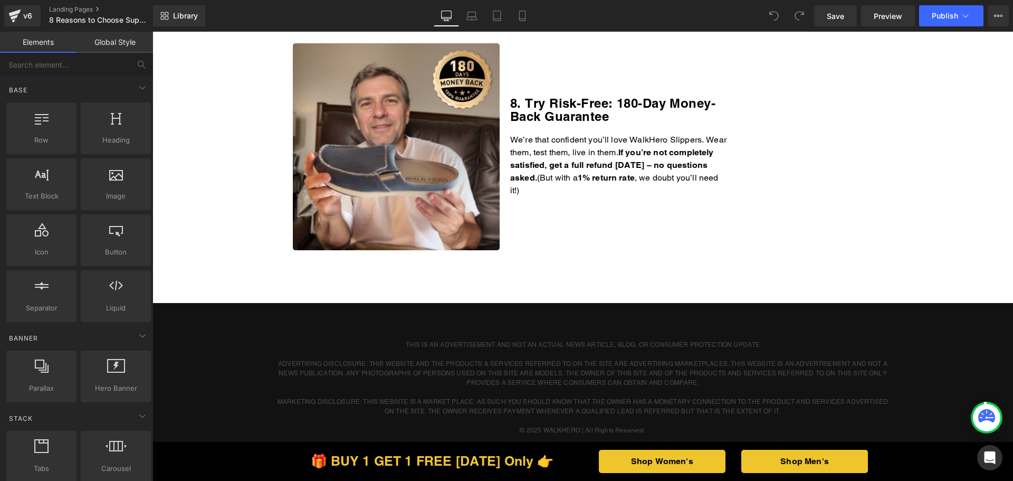
scroll to position [1794, 0]
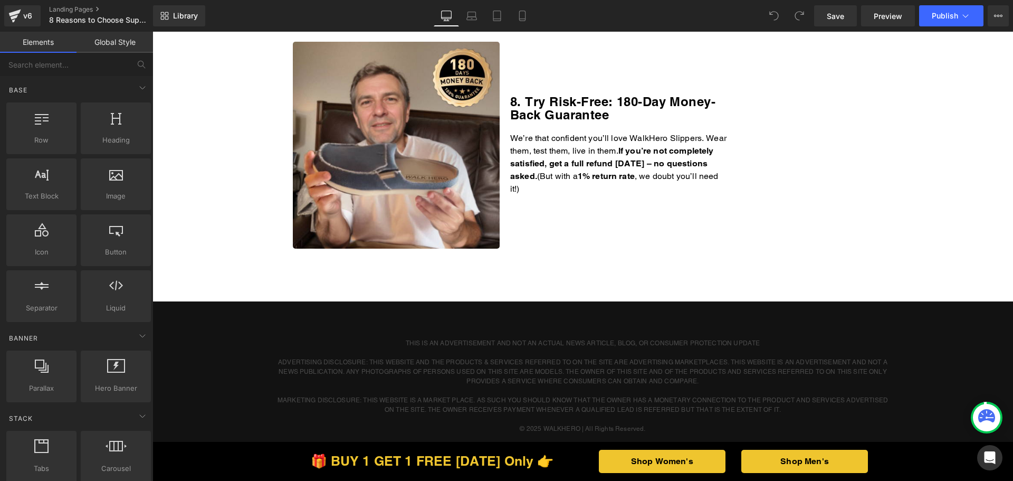
click at [591, 177] on p "We’re that confident you’ll love WalkHero Slippers. Wear them, test them, live …" at bounding box center [619, 163] width 218 height 63
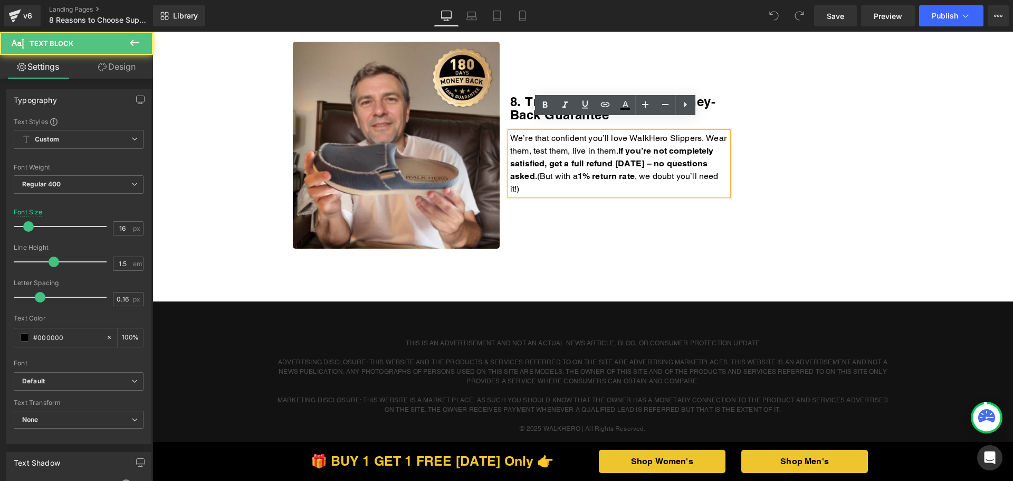
click at [572, 177] on p "We’re that confident you’ll love WalkHero Slippers. Wear them, test them, live …" at bounding box center [619, 163] width 218 height 63
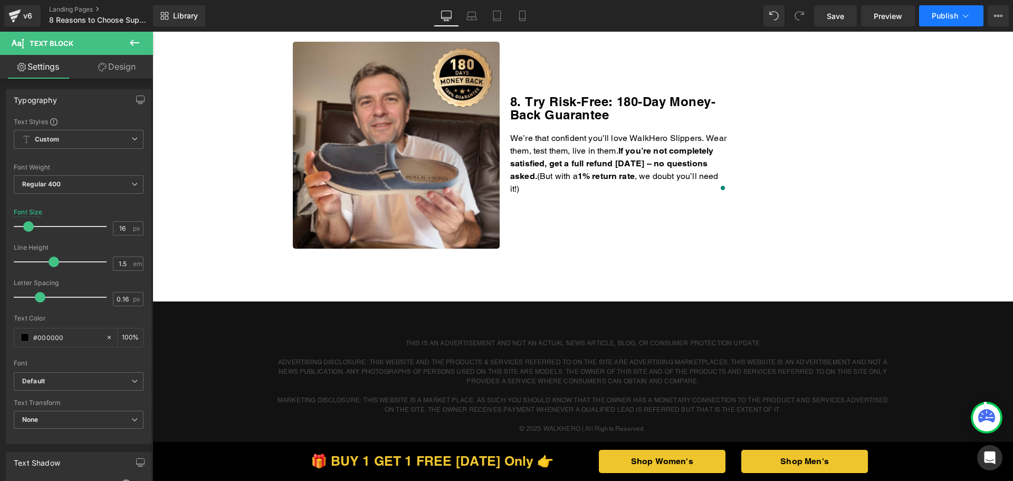
click at [943, 17] on span "Publish" at bounding box center [945, 16] width 26 height 8
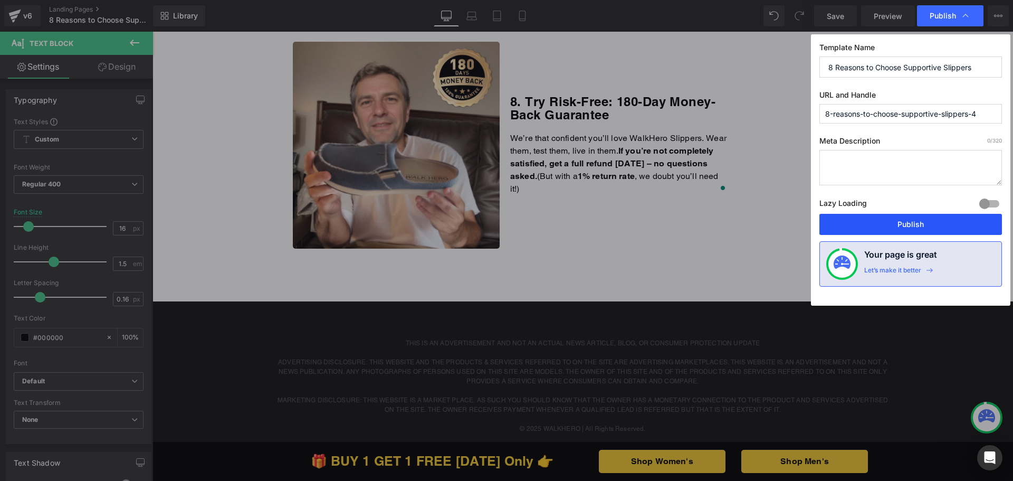
click at [908, 224] on button "Publish" at bounding box center [910, 224] width 183 height 21
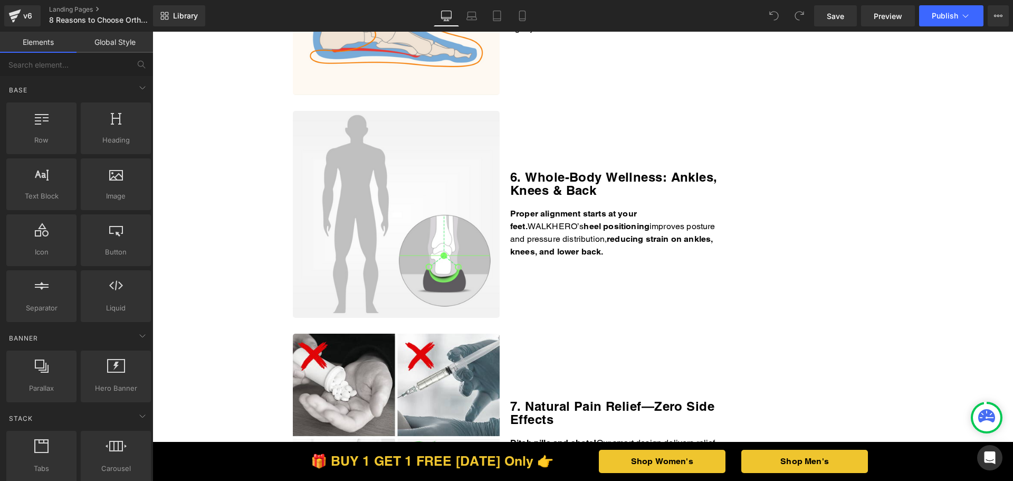
scroll to position [1688, 0]
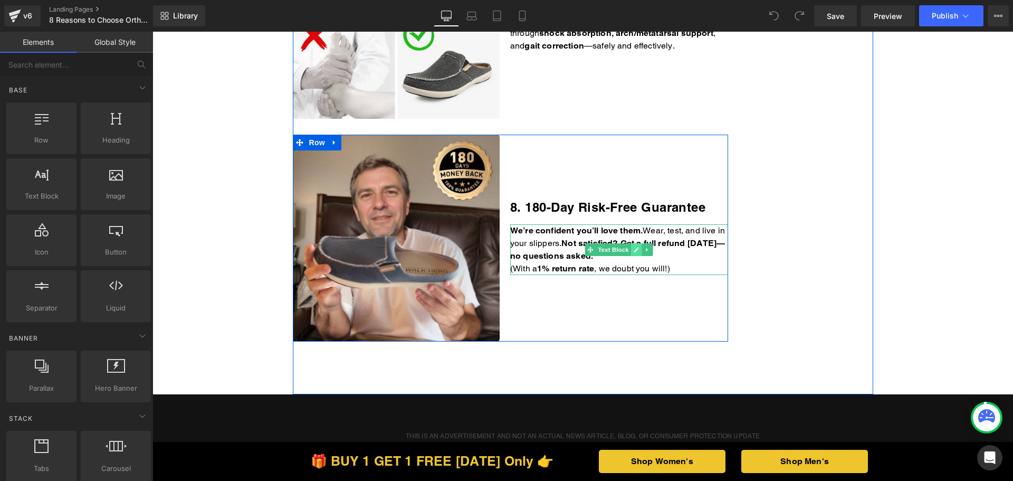
click at [631, 249] on link at bounding box center [636, 249] width 11 height 13
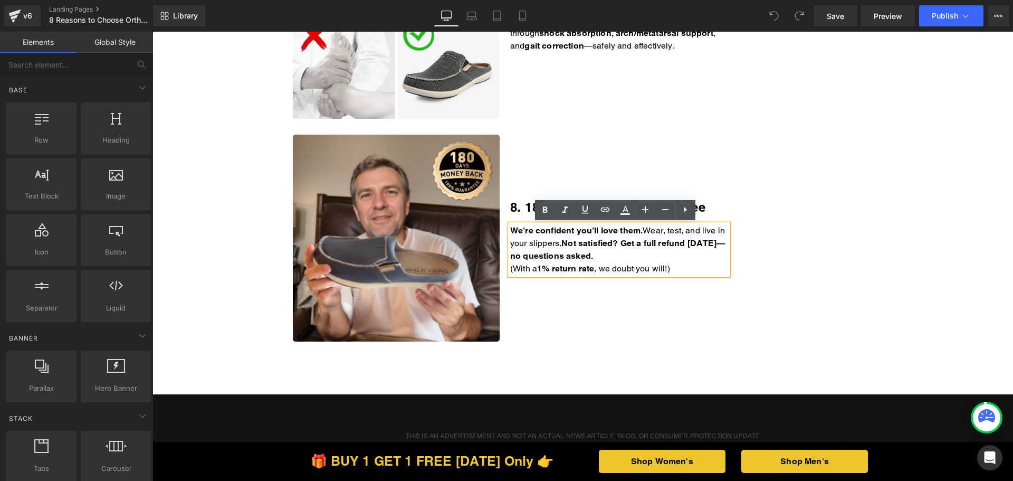
click at [660, 250] on p "We’re confident you’ll love them. Wear, test, and live in your slippers. Not sa…" at bounding box center [619, 243] width 218 height 38
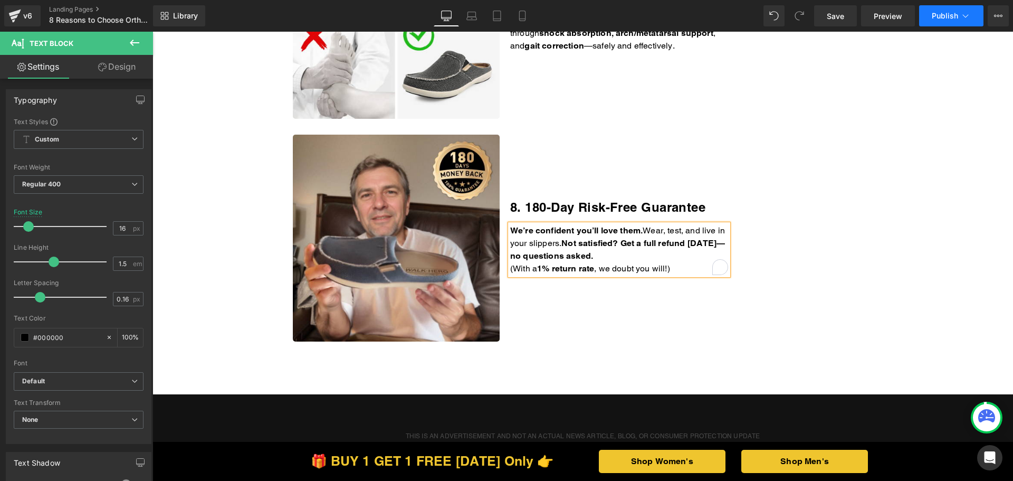
click at [941, 8] on button "Publish" at bounding box center [951, 15] width 64 height 21
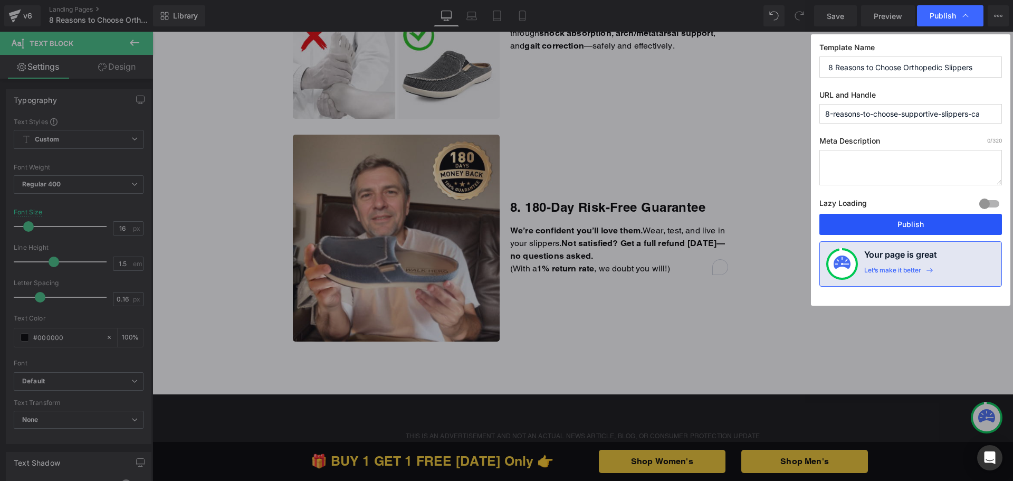
click at [915, 228] on button "Publish" at bounding box center [910, 224] width 183 height 21
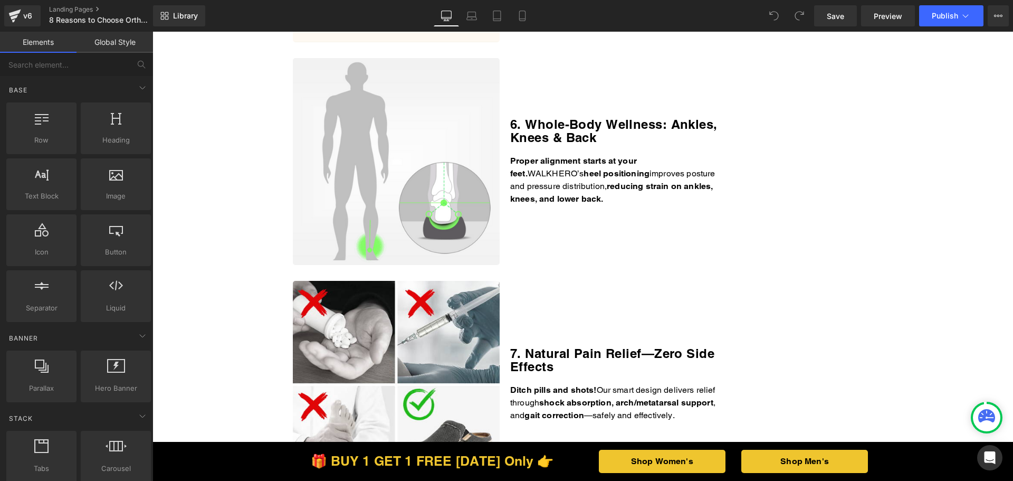
scroll to position [1741, 0]
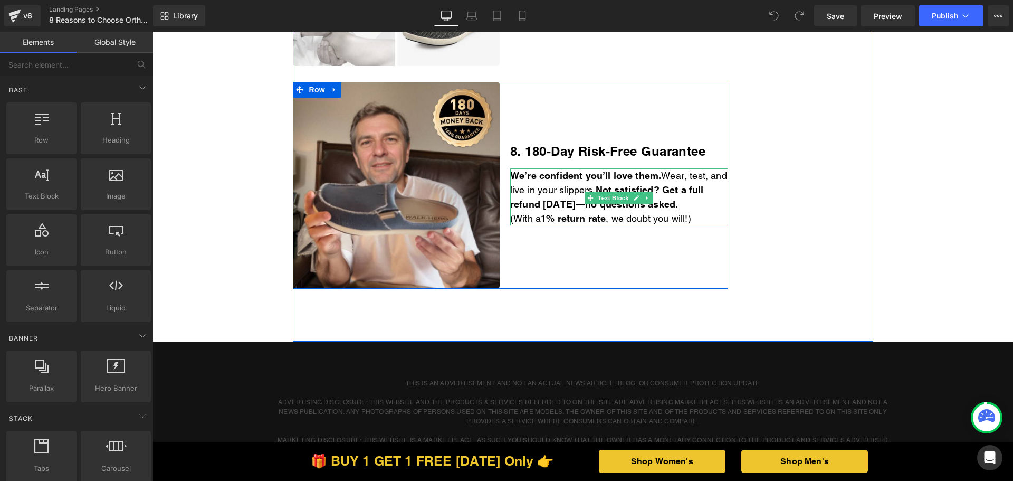
click at [696, 216] on p "(With a 1% return rate , we doubt you will!)" at bounding box center [619, 218] width 218 height 14
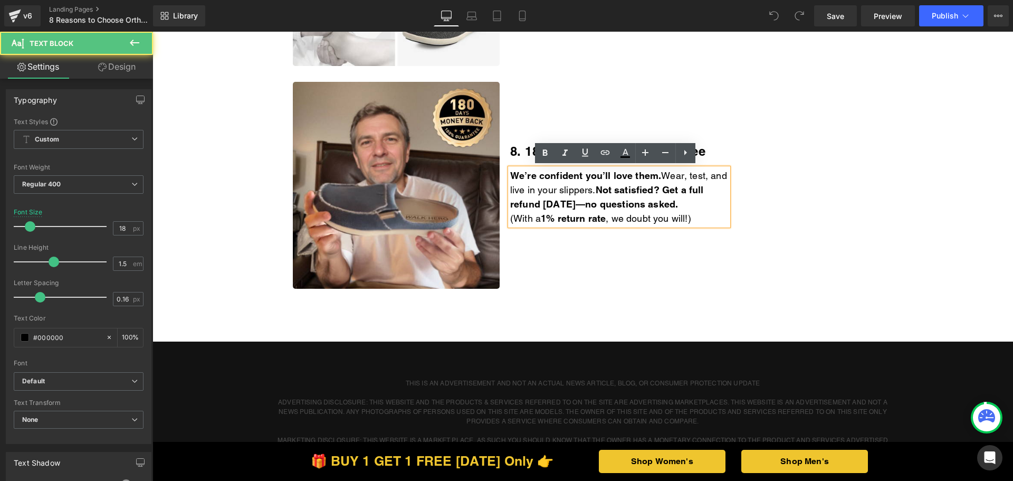
click at [701, 219] on p "(With a 1% return rate , we doubt you will!)" at bounding box center [619, 218] width 218 height 14
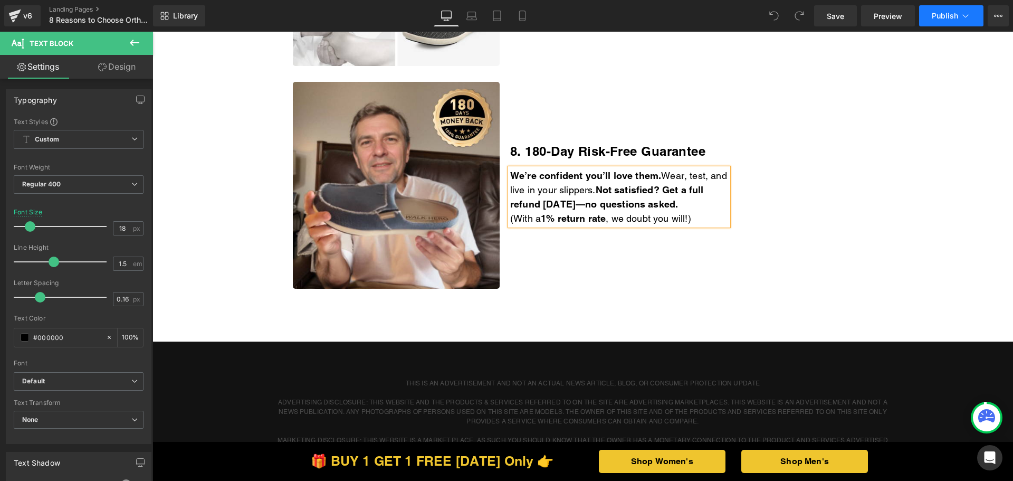
drag, startPoint x: 796, startPoint y: 2, endPoint x: 948, endPoint y: 23, distance: 153.0
click at [948, 23] on button "Publish" at bounding box center [951, 15] width 64 height 21
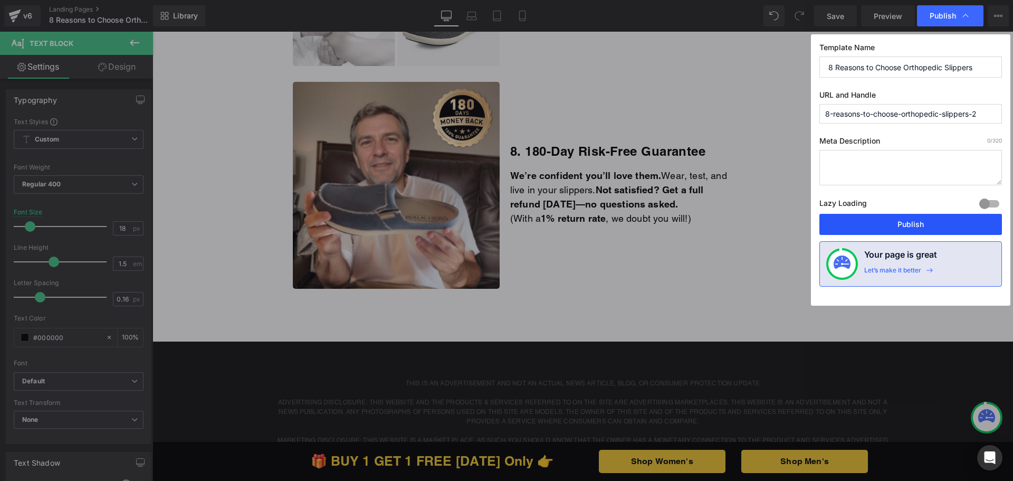
click at [904, 220] on button "Publish" at bounding box center [910, 224] width 183 height 21
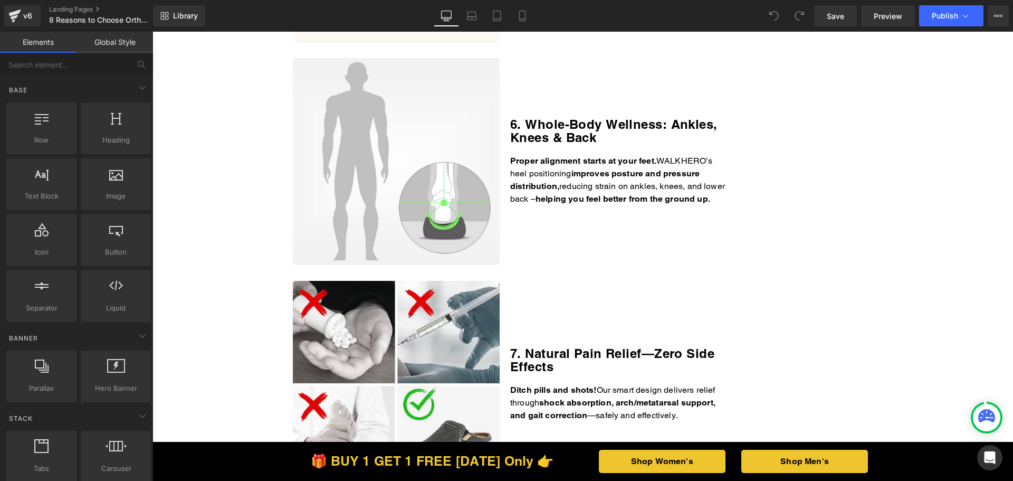
scroll to position [1741, 0]
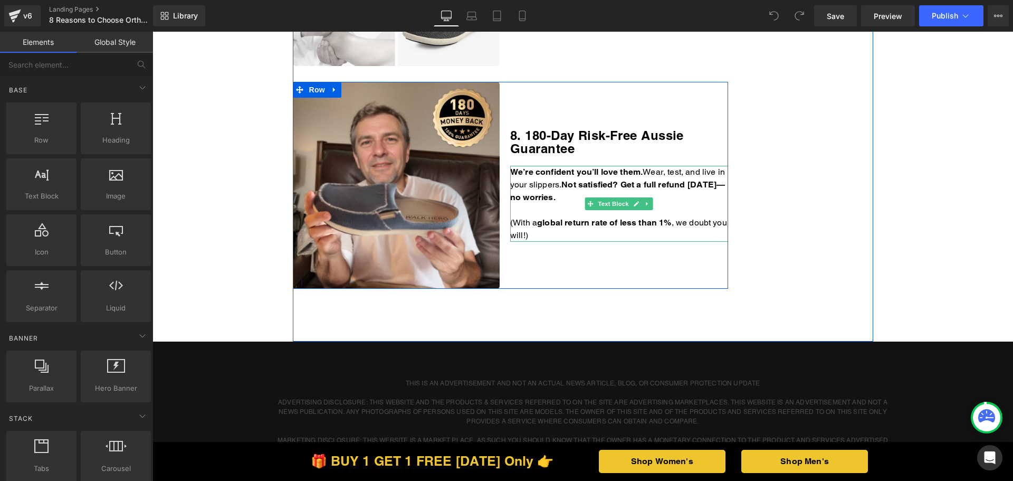
click at [578, 238] on p "(With a g lobal return rate of less than 1% , we doubt you will!)" at bounding box center [619, 228] width 218 height 25
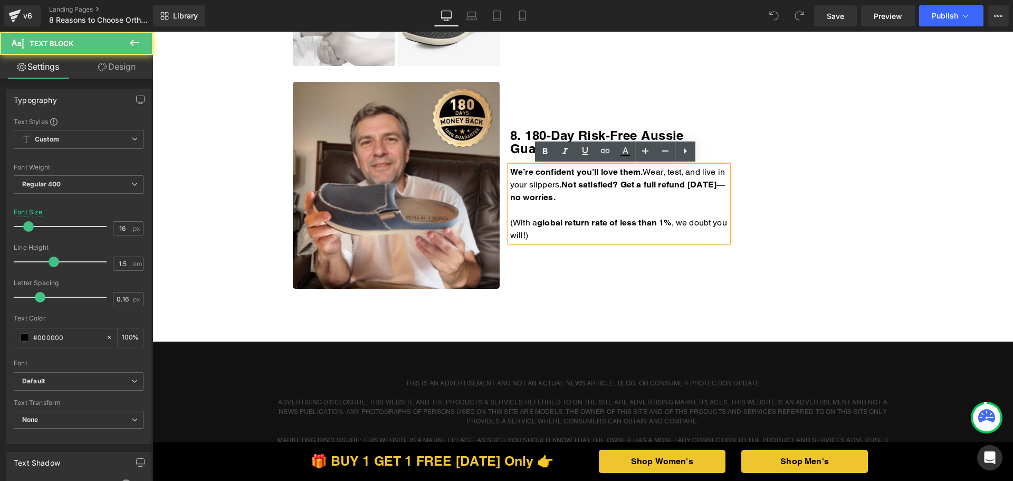
click at [565, 235] on p "(With a g lobal return rate of less than 1% , we doubt you will!)" at bounding box center [619, 228] width 218 height 25
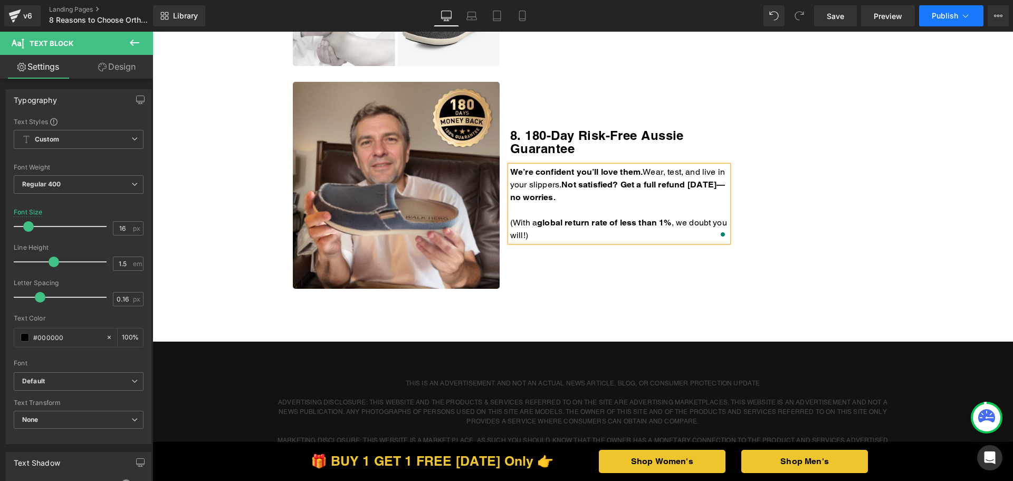
click at [949, 14] on span "Publish" at bounding box center [945, 16] width 26 height 8
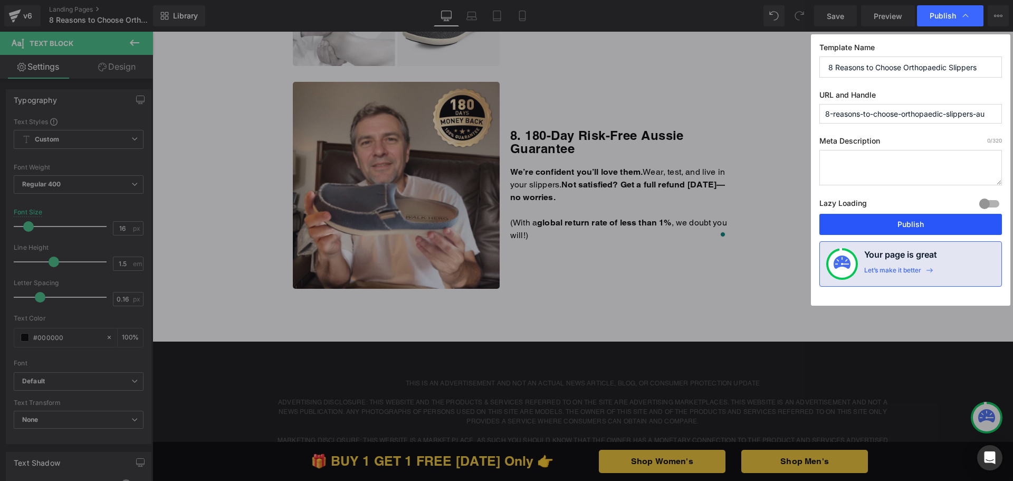
click at [899, 218] on button "Publish" at bounding box center [910, 224] width 183 height 21
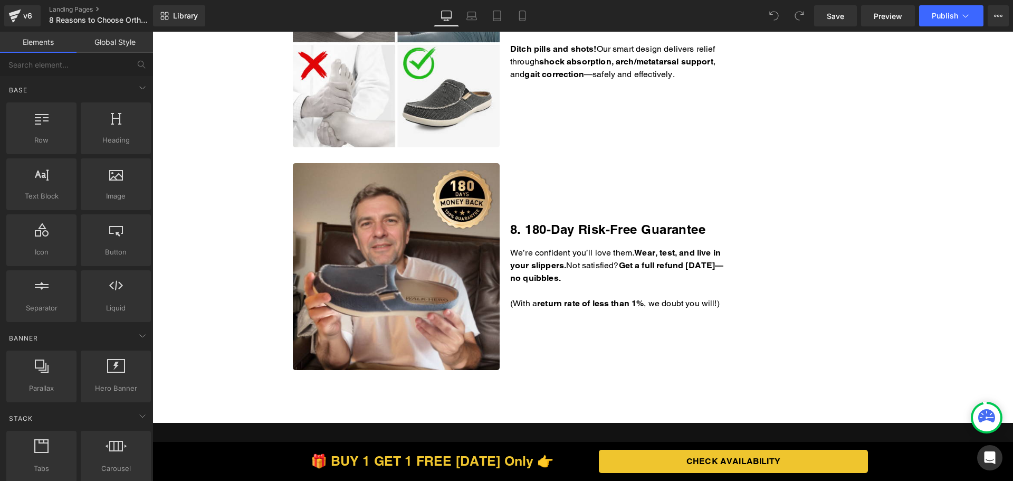
scroll to position [1847, 0]
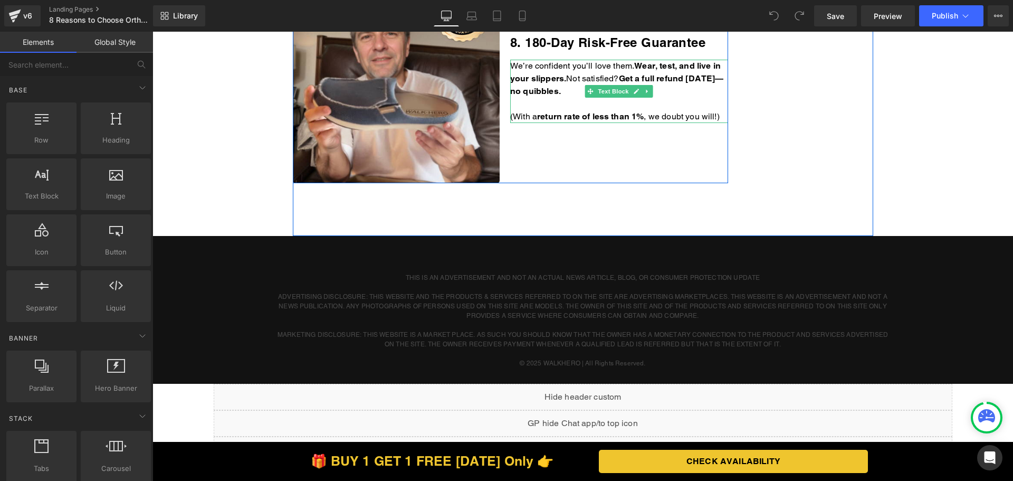
click at [665, 92] on p "We’re confident you’ll love them. Wear, test, and live in your slippers. Not sa…" at bounding box center [619, 79] width 218 height 38
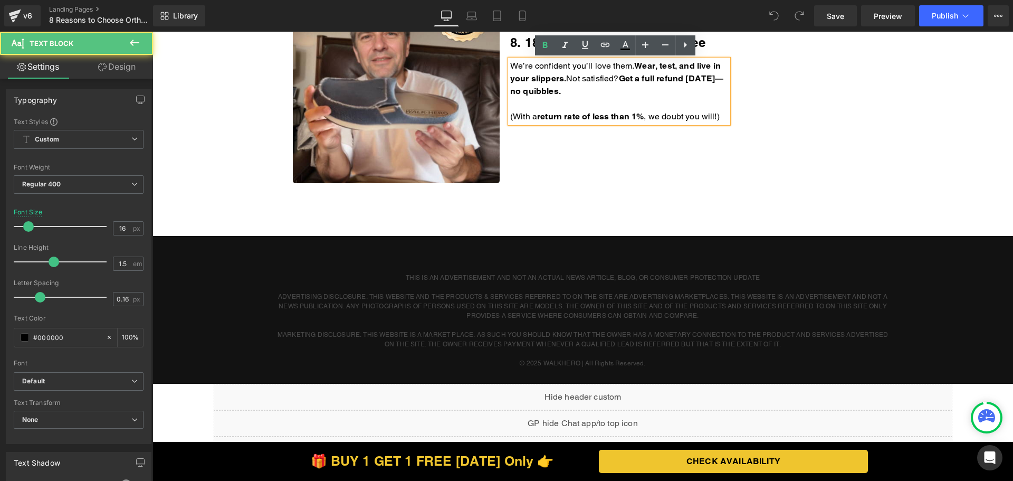
click at [648, 92] on p "We’re confident you’ll love them. Wear, test, and live in your slippers. Not sa…" at bounding box center [619, 79] width 218 height 38
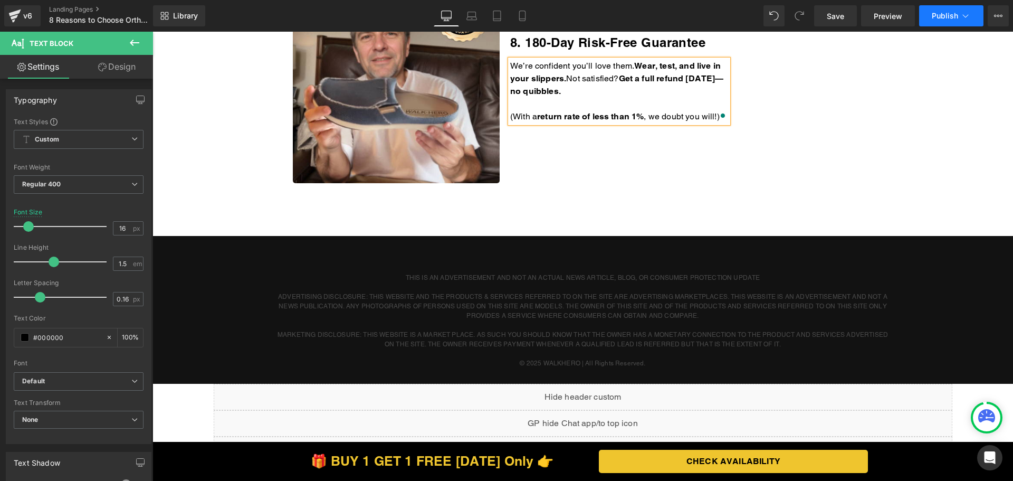
click at [950, 8] on button "Publish" at bounding box center [951, 15] width 64 height 21
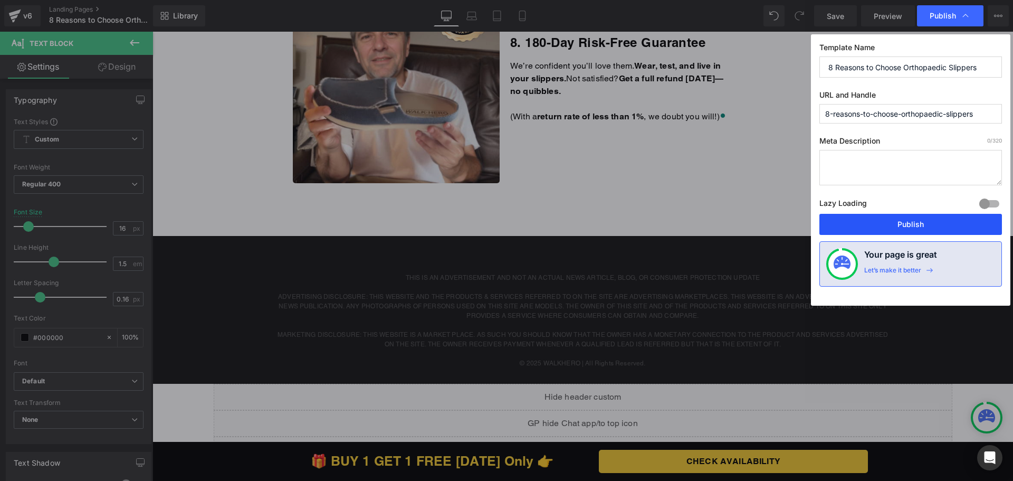
click at [909, 220] on button "Publish" at bounding box center [910, 224] width 183 height 21
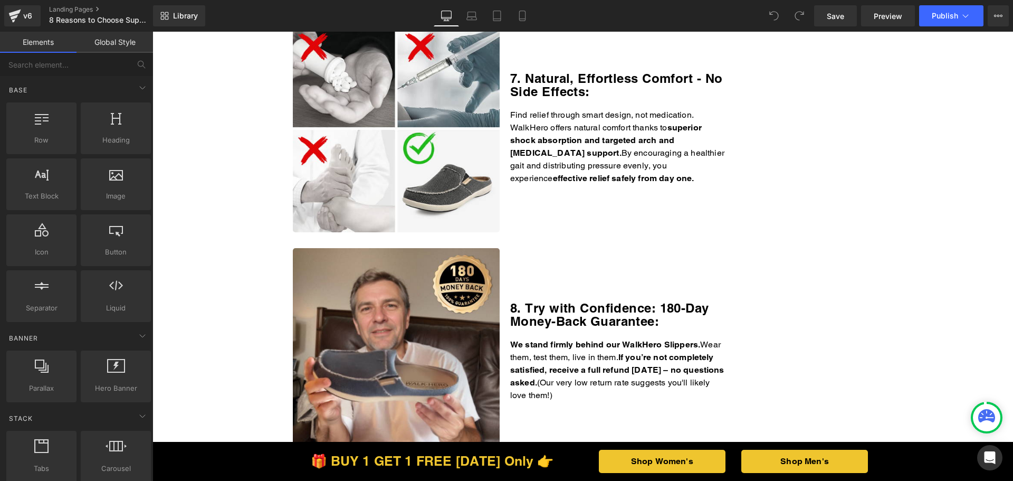
scroll to position [1741, 0]
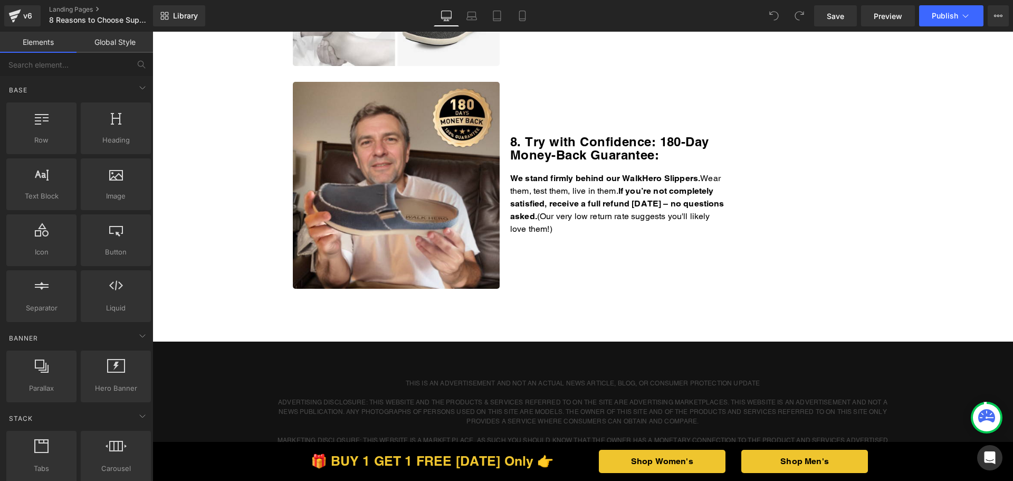
click at [610, 208] on p "We stand firmly behind our WalkHero Slippers. Wear them, test them, live in the…" at bounding box center [619, 203] width 218 height 63
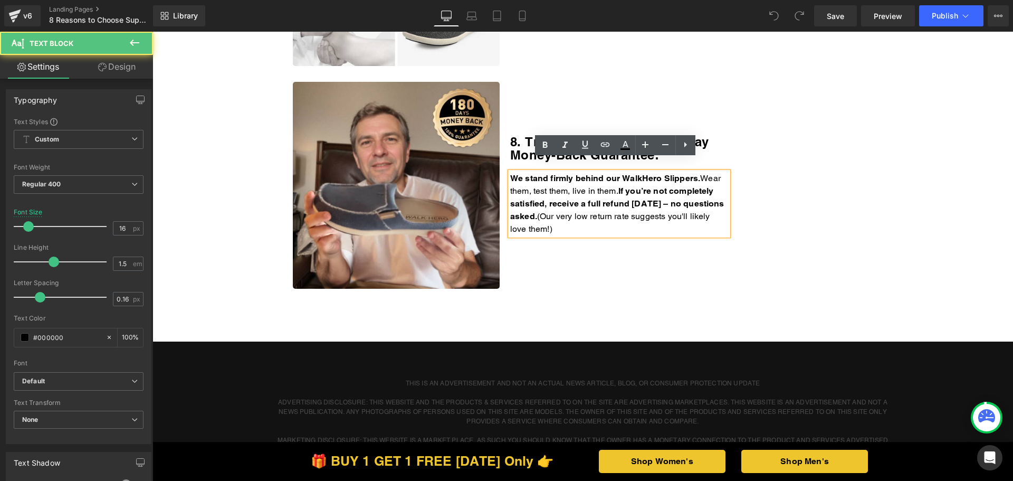
click at [610, 218] on p "We stand firmly behind our WalkHero Slippers. Wear them, test them, live in the…" at bounding box center [619, 203] width 218 height 63
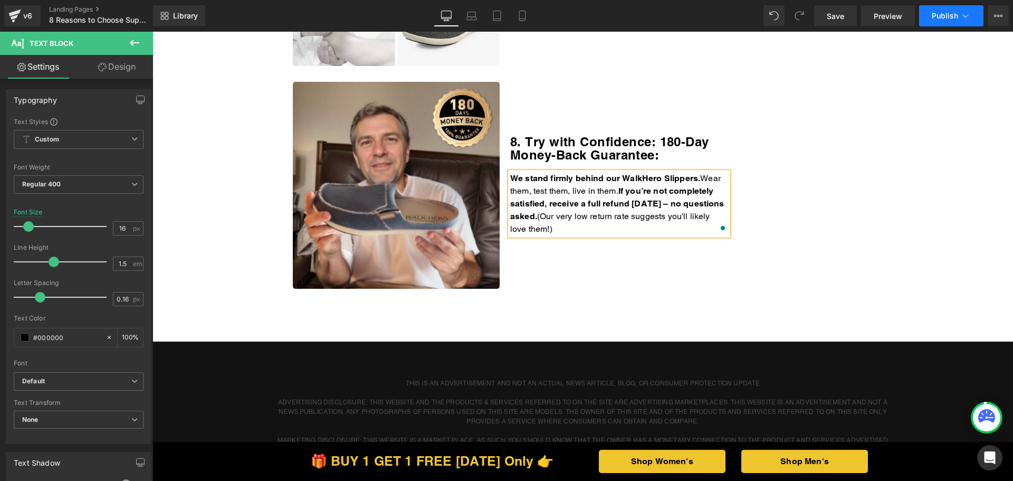
click at [959, 21] on button "Publish" at bounding box center [951, 15] width 64 height 21
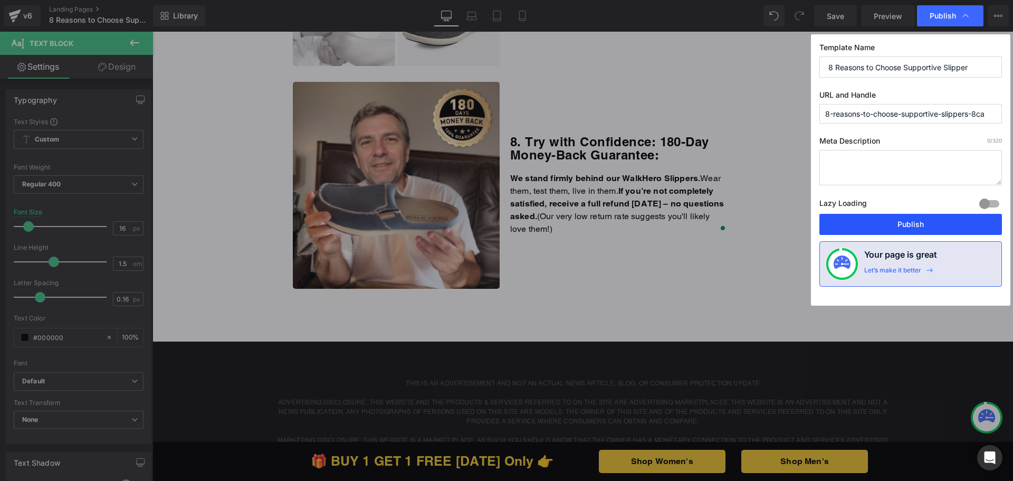
click at [908, 222] on button "Publish" at bounding box center [910, 224] width 183 height 21
